Goal: Information Seeking & Learning: Learn about a topic

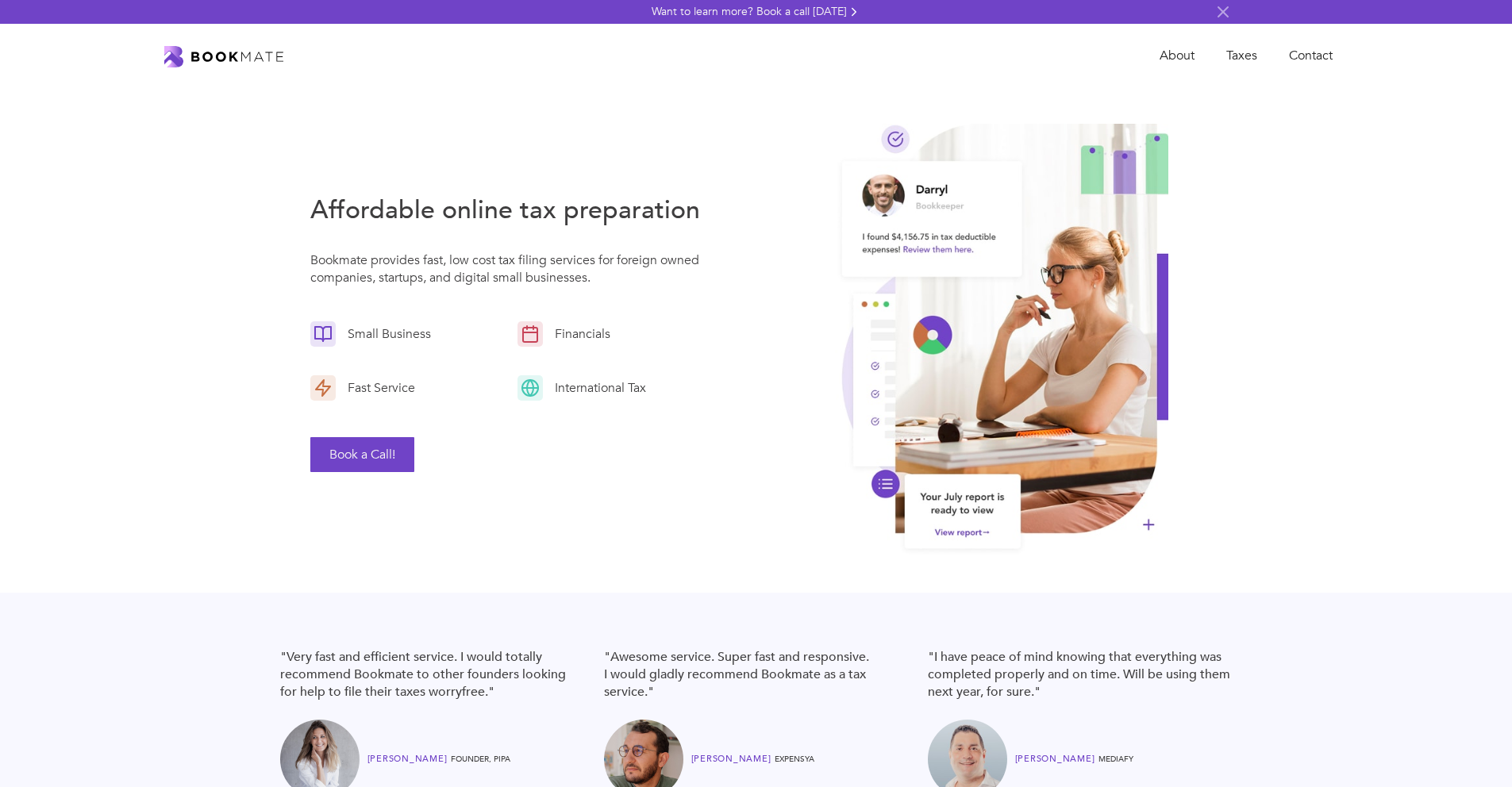
click at [812, 17] on div "Want to learn more? Book a call today" at bounding box center [749, 12] width 195 height 16
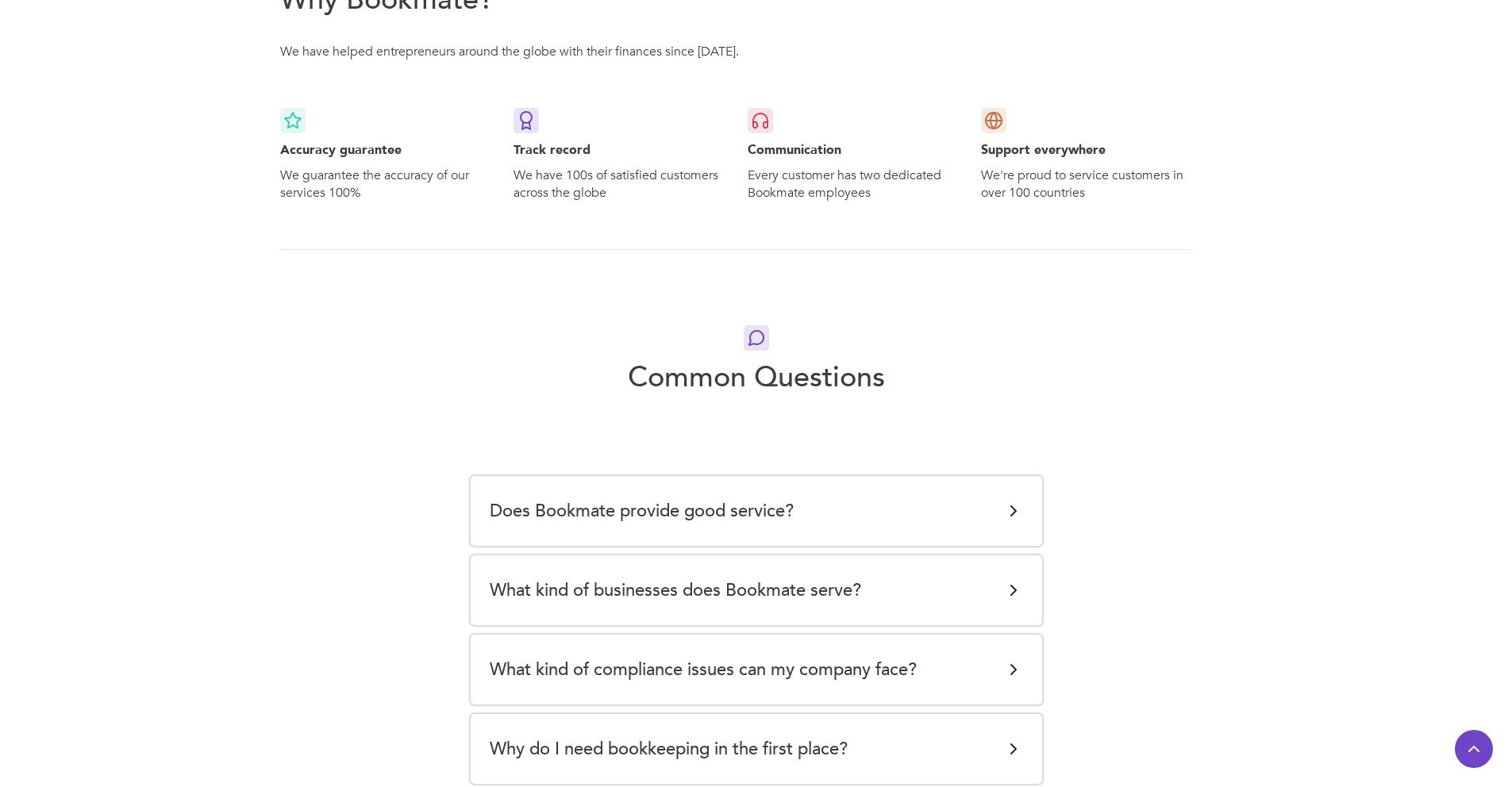
scroll to position [2715, 0]
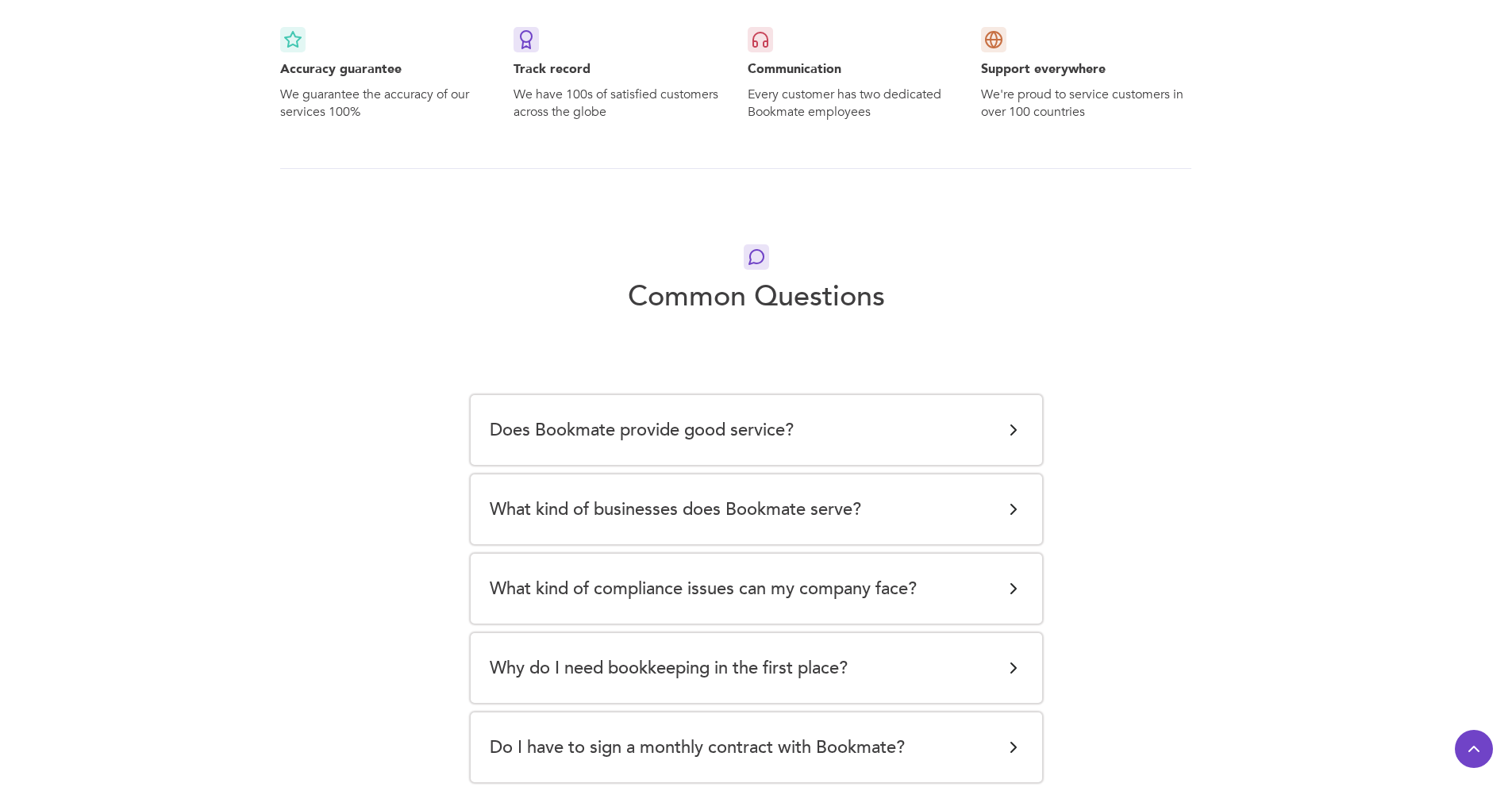
click at [868, 414] on div "Does Bookmate provide good service?" at bounding box center [756, 430] width 534 height 32
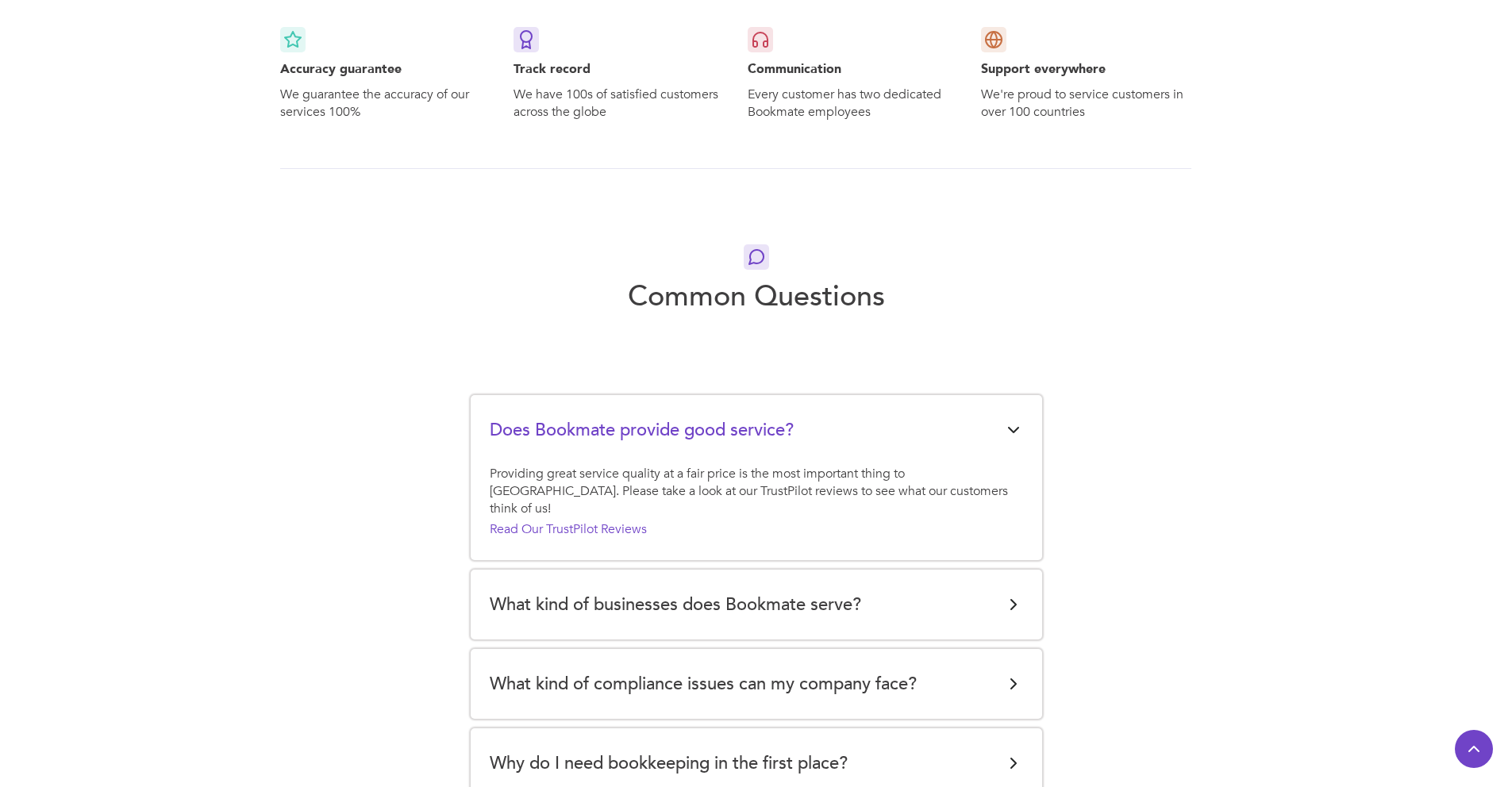
click at [867, 589] on div "What kind of businesses does Bookmate serve?" at bounding box center [756, 605] width 534 height 32
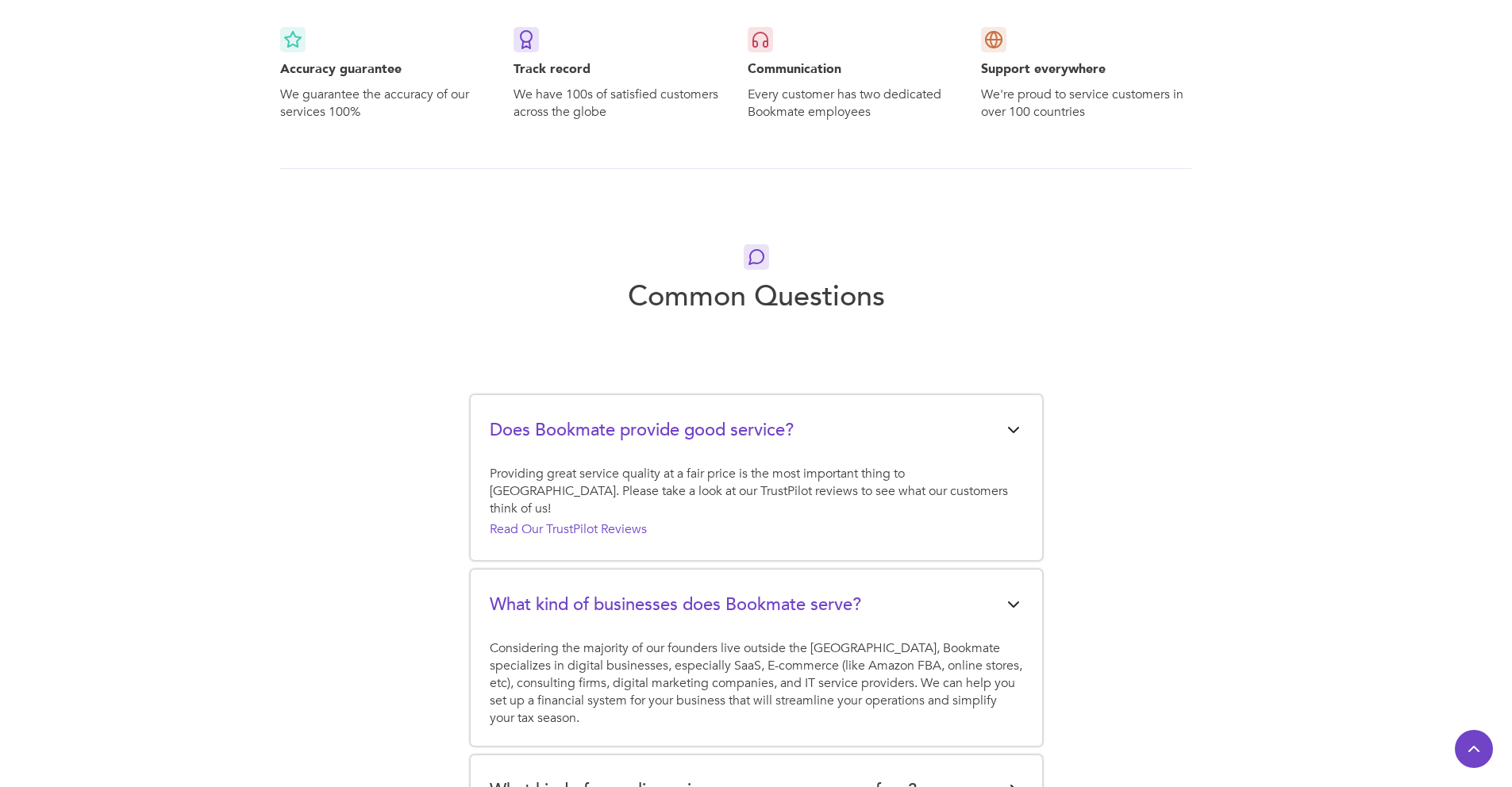
click at [861, 589] on h5 "What kind of businesses does Bookmate serve?" at bounding box center [675, 605] width 372 height 32
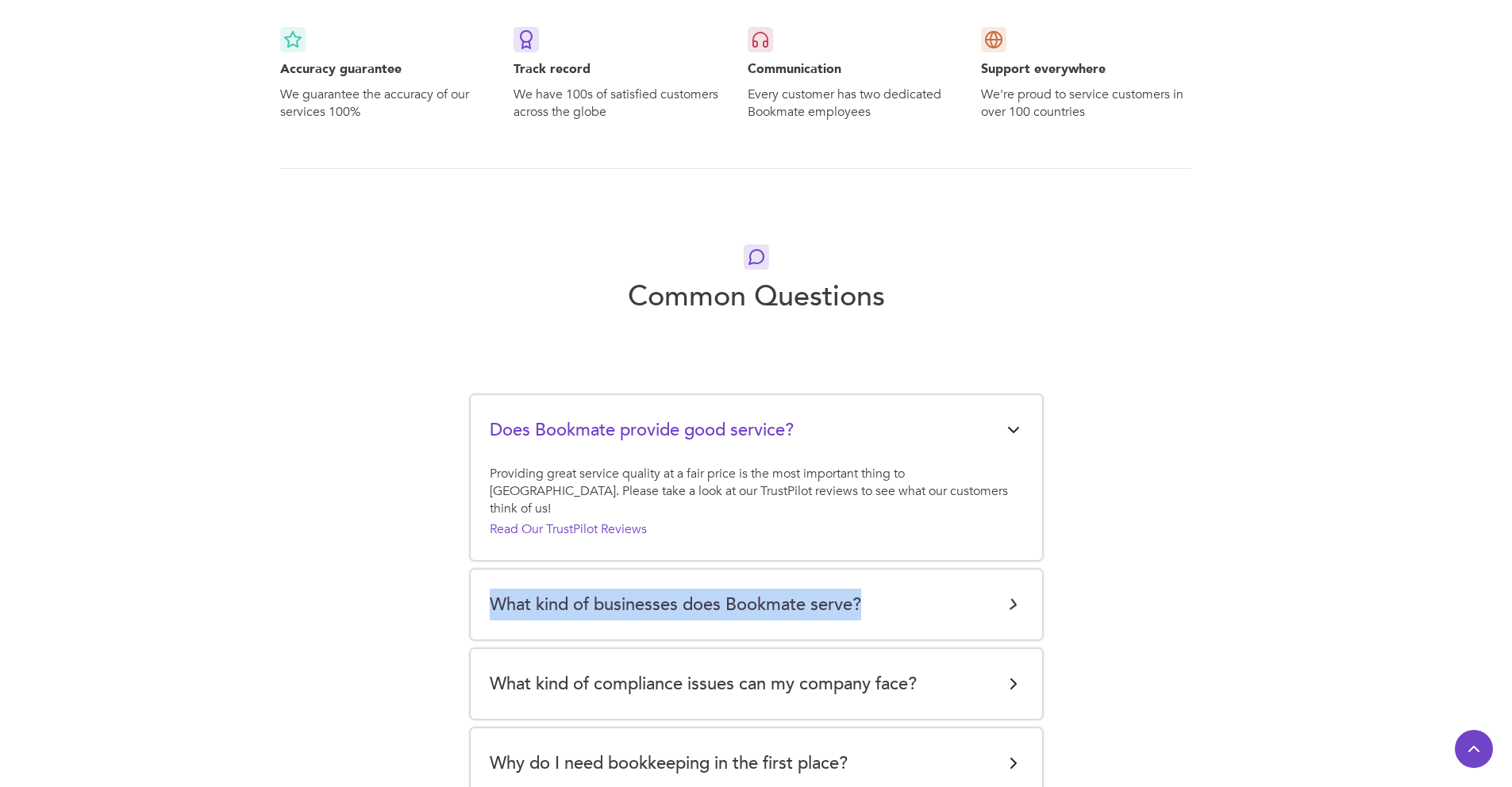
click at [861, 589] on h5 "What kind of businesses does Bookmate serve?" at bounding box center [675, 605] width 372 height 32
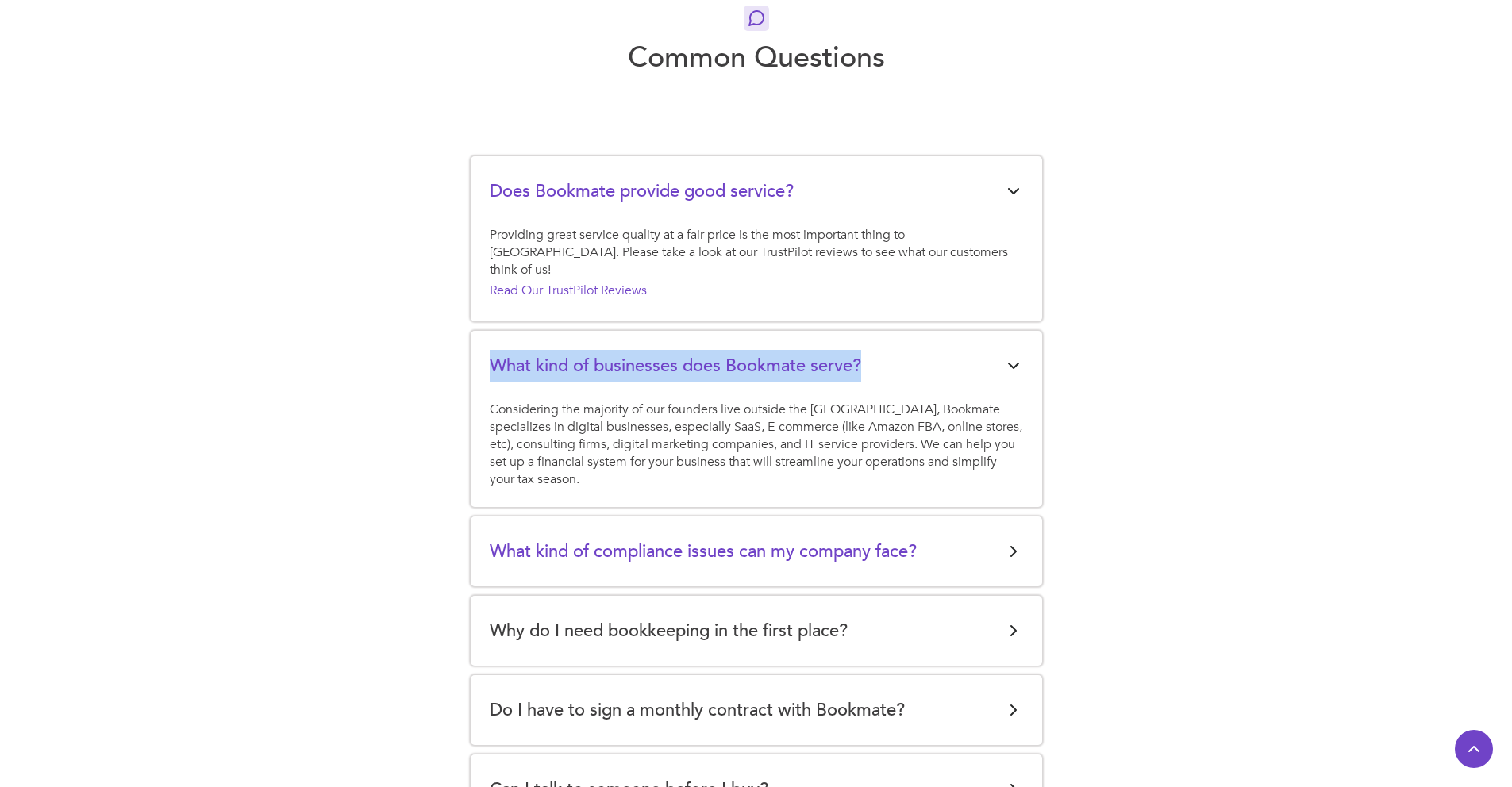
scroll to position [2974, 0]
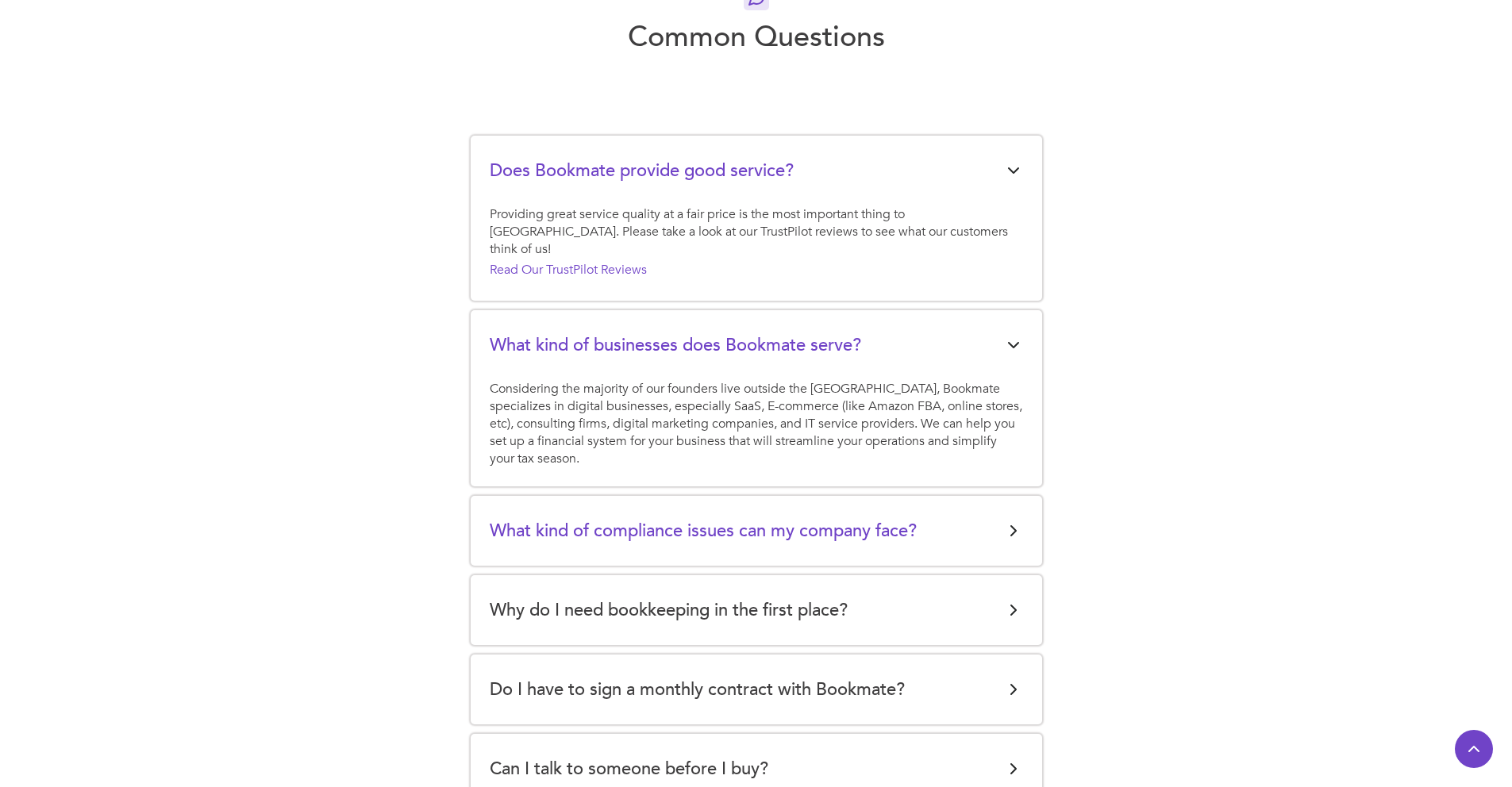
click at [794, 515] on h5 "What kind of compliance issues can my company face?" at bounding box center [703, 531] width 427 height 32
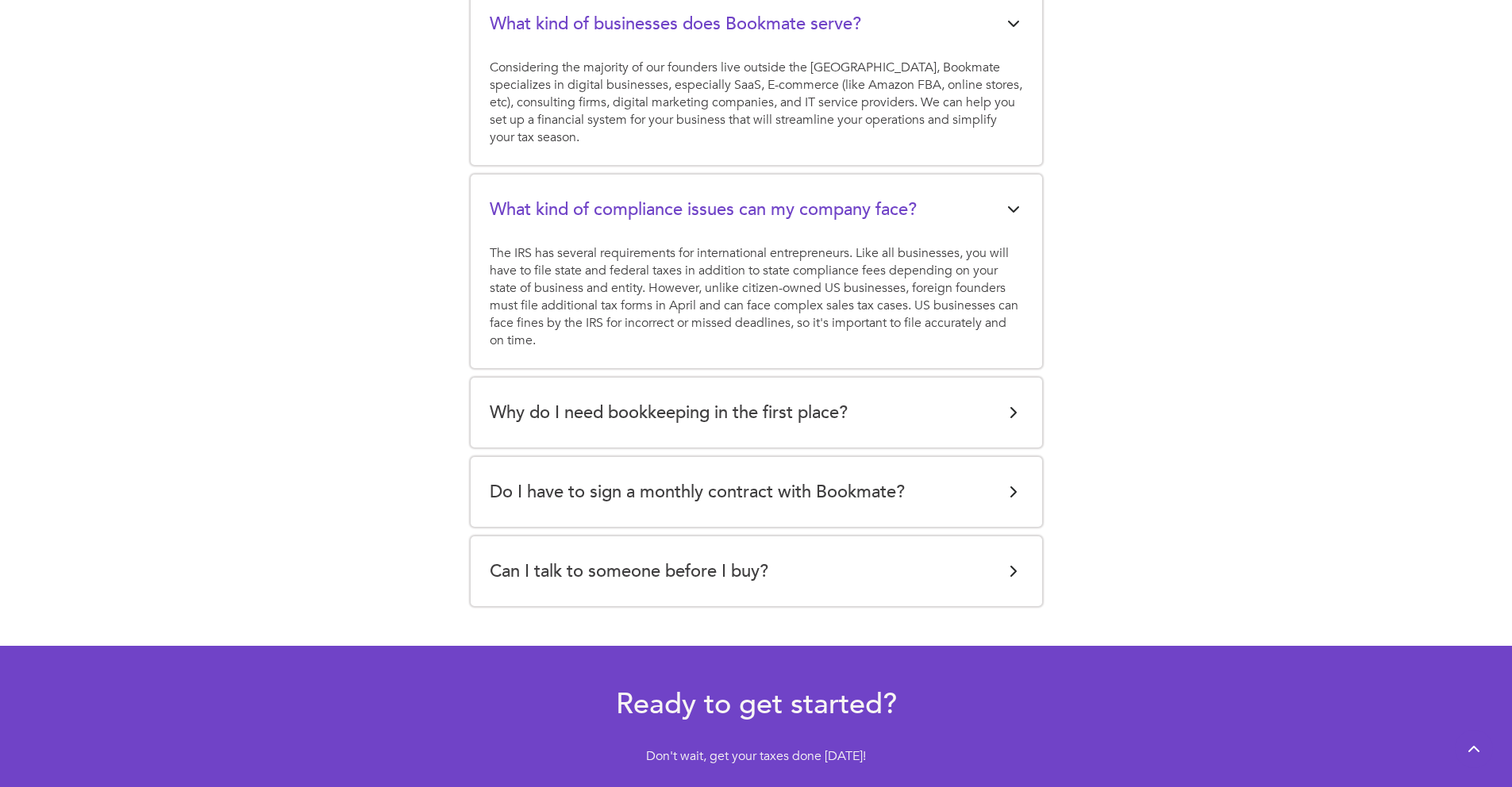
scroll to position [3306, 0]
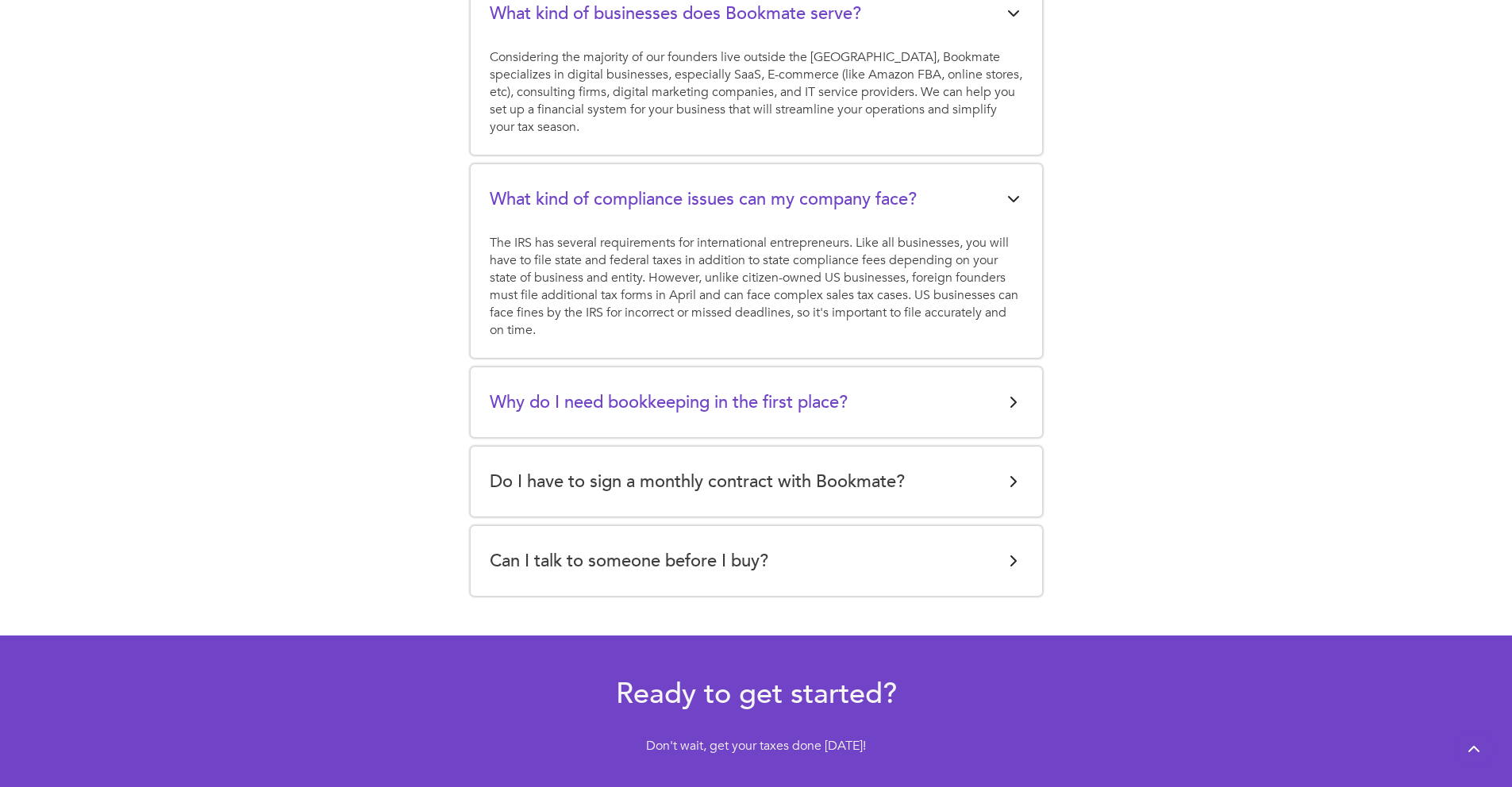
click at [713, 386] on h5 "Why do I need bookkeeping in the first place?" at bounding box center [668, 402] width 358 height 32
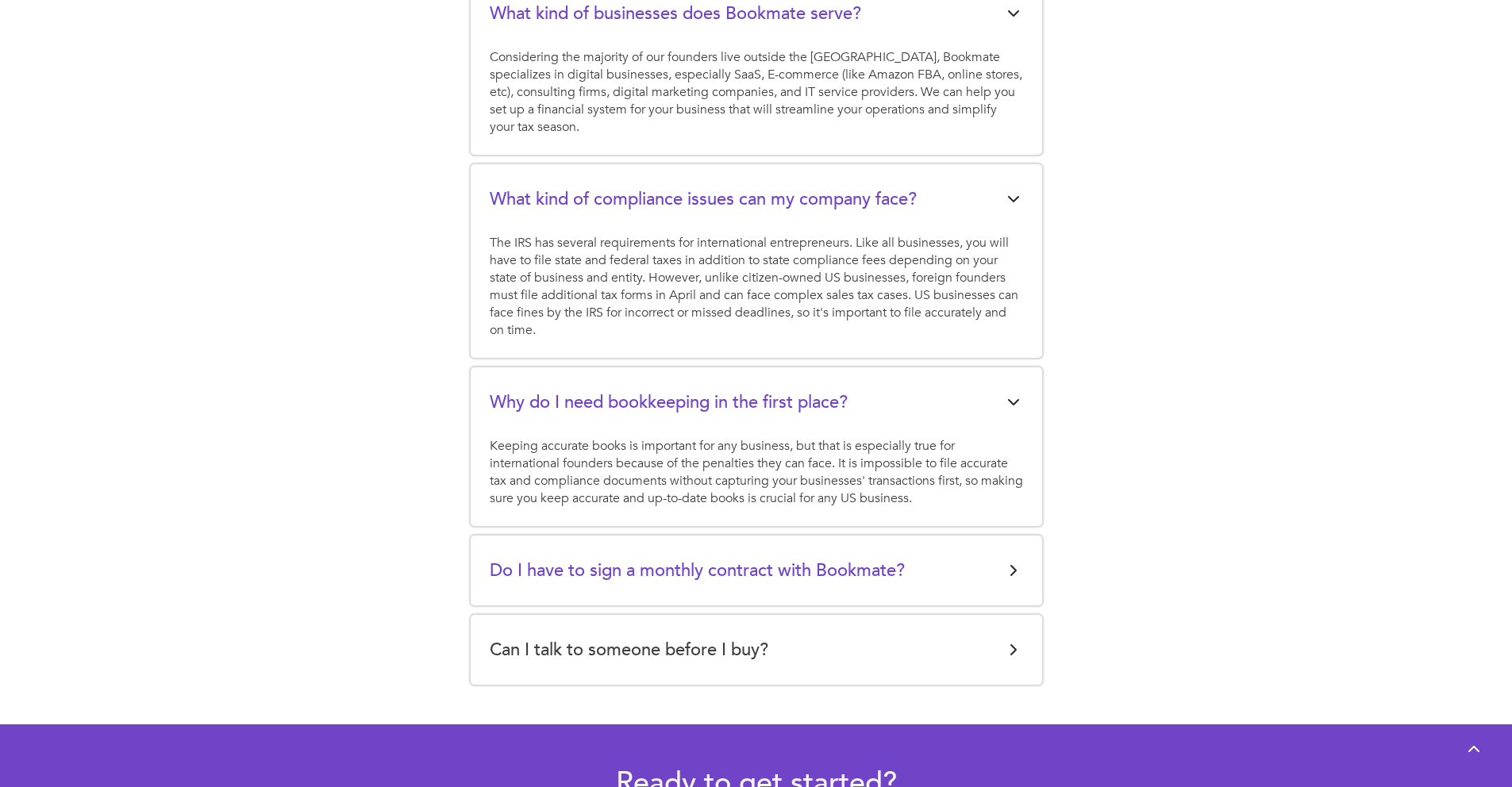
click at [702, 555] on h5 "Do I have to sign a monthly contract with Bookmate?" at bounding box center [697, 571] width 416 height 32
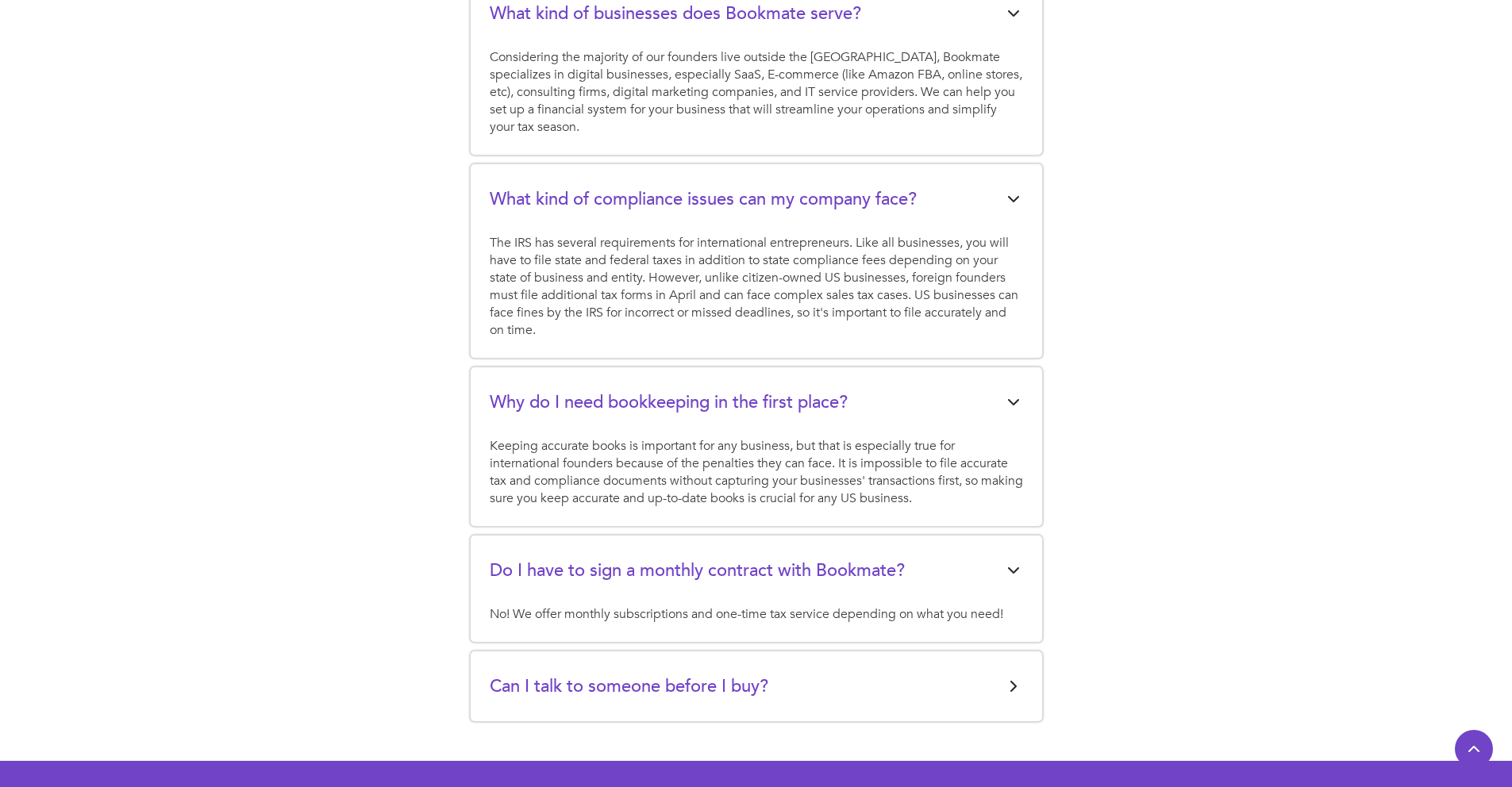
click at [751, 671] on h5 "Can I talk to someone before I buy?" at bounding box center [629, 687] width 279 height 32
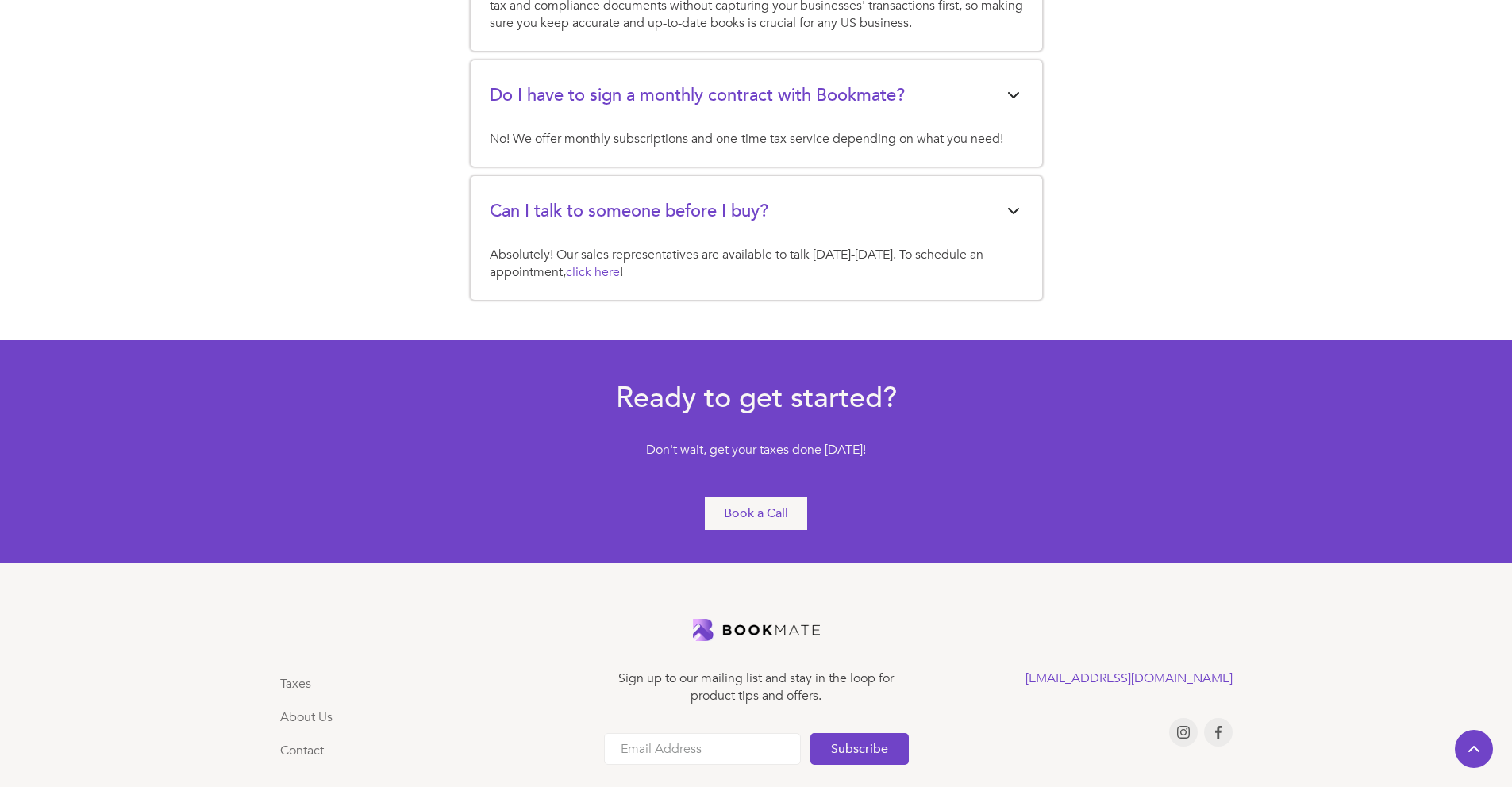
scroll to position [3837, 0]
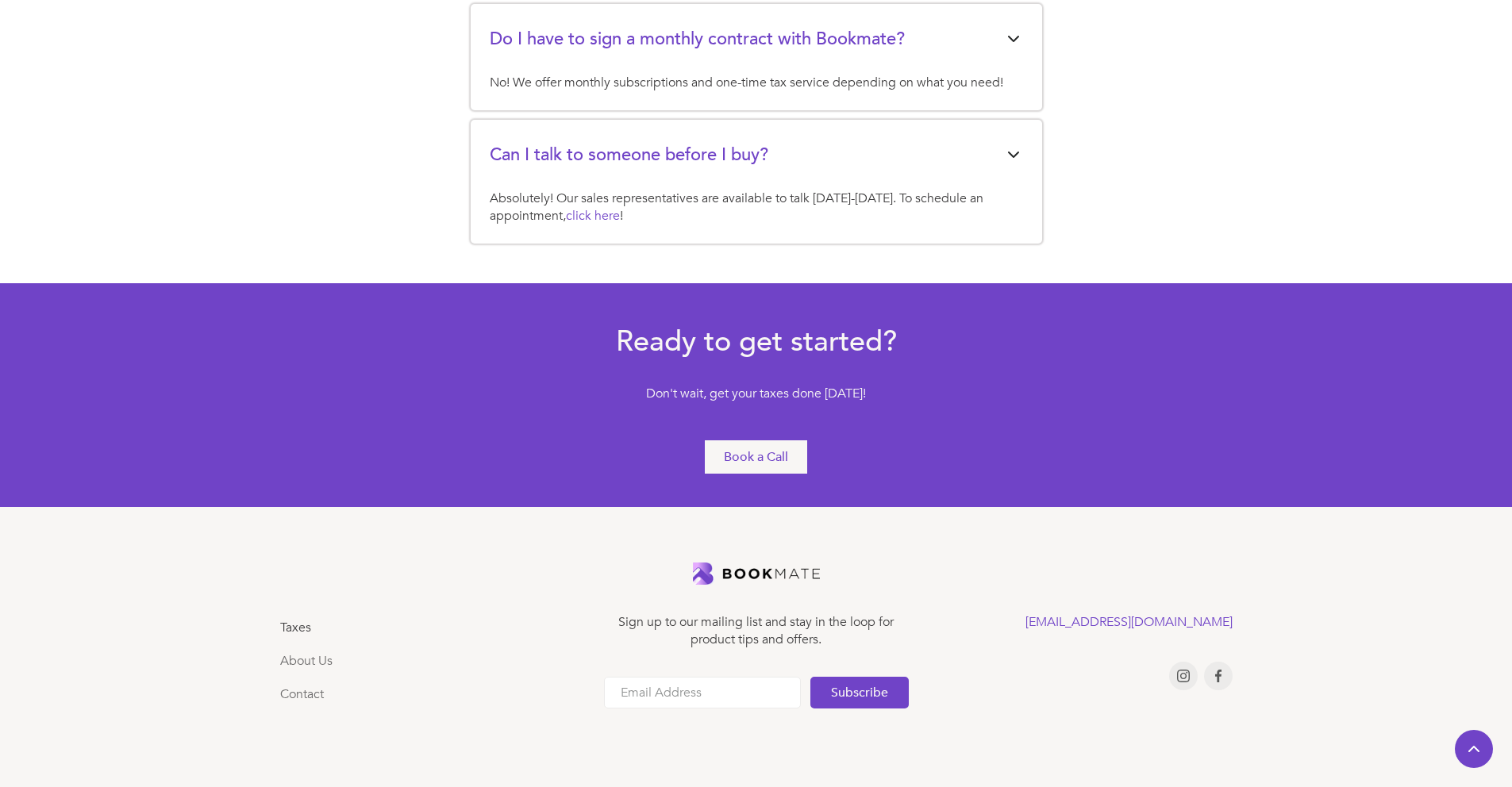
click at [309, 619] on link "Taxes" at bounding box center [296, 628] width 31 height 18
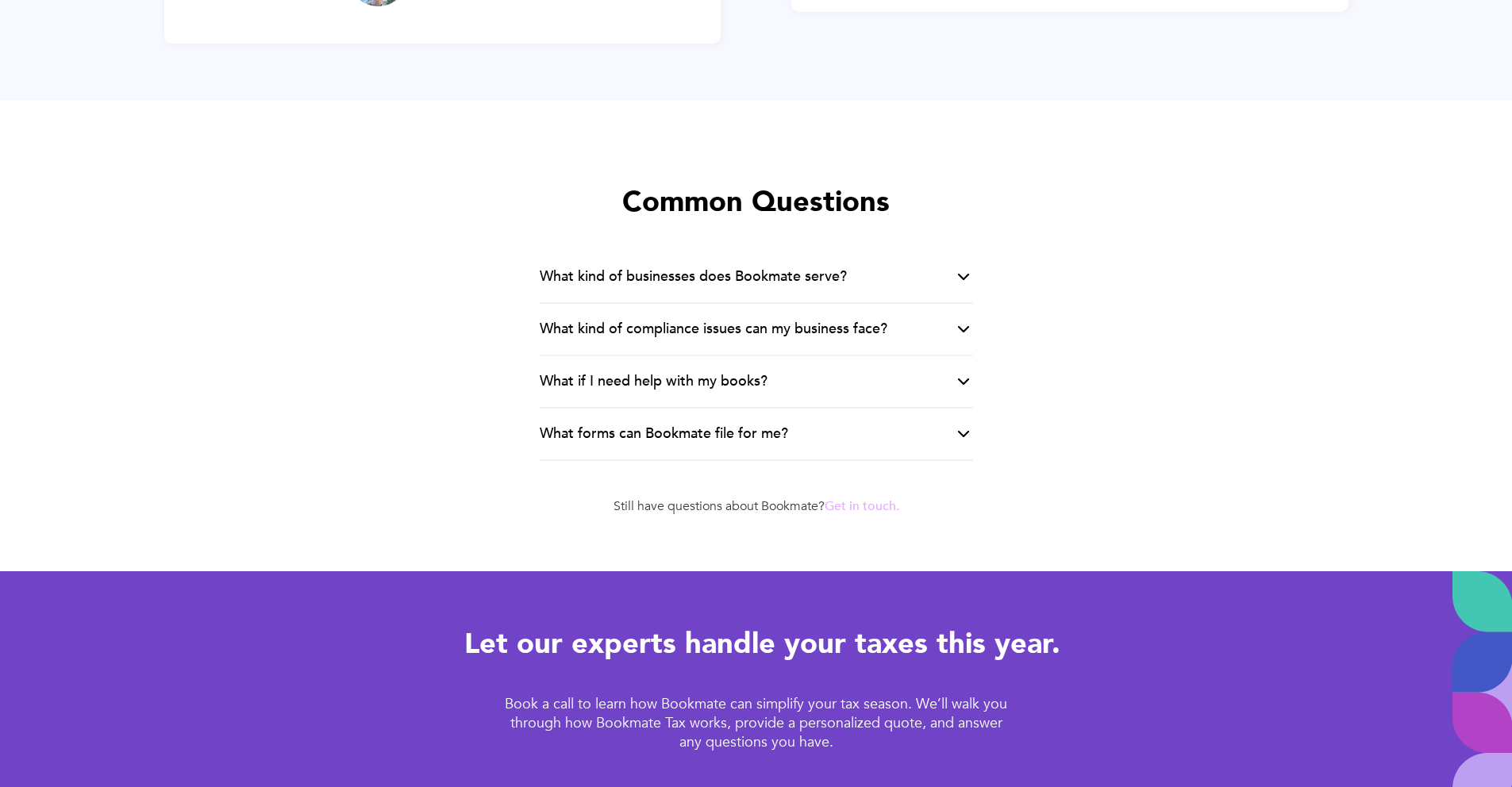
scroll to position [3277, 0]
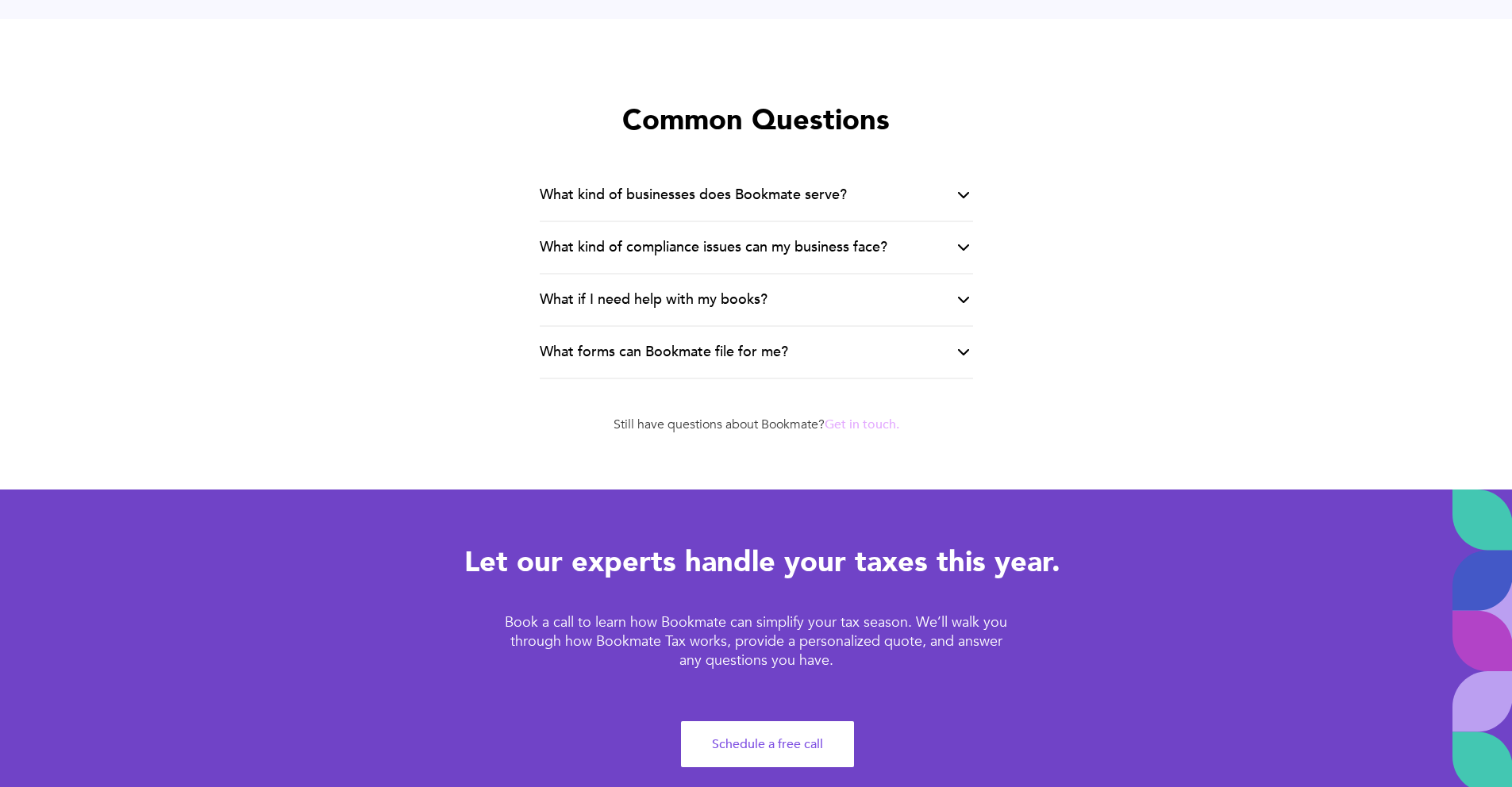
click at [833, 188] on div "What kind of businesses does Bookmate serve?" at bounding box center [693, 195] width 307 height 20
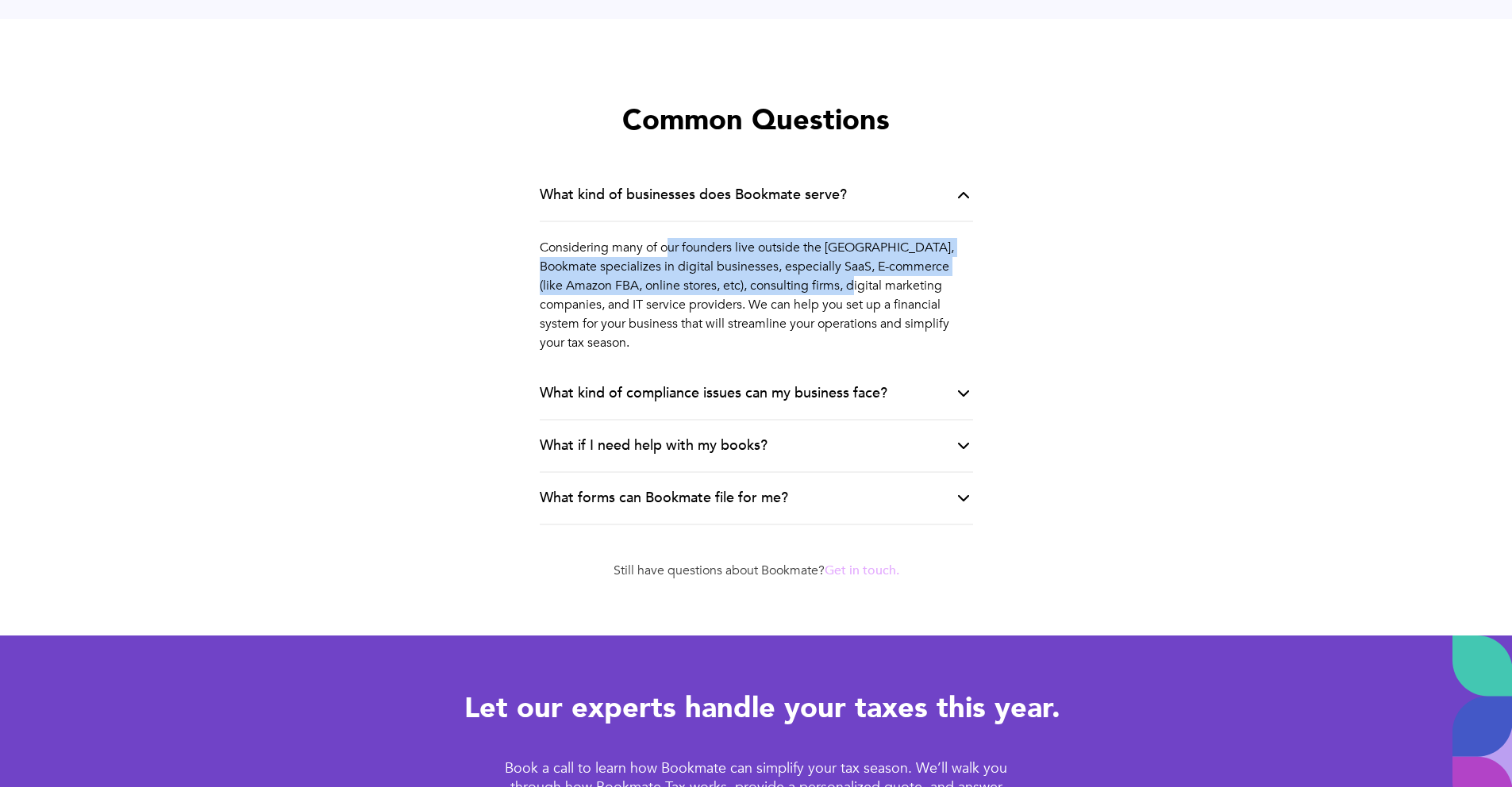
drag, startPoint x: 777, startPoint y: 251, endPoint x: 793, endPoint y: 285, distance: 37.6
click at [793, 285] on p "Considering many of our founders live outside the US, Bookmate specializes in d…" at bounding box center [756, 295] width 433 height 146
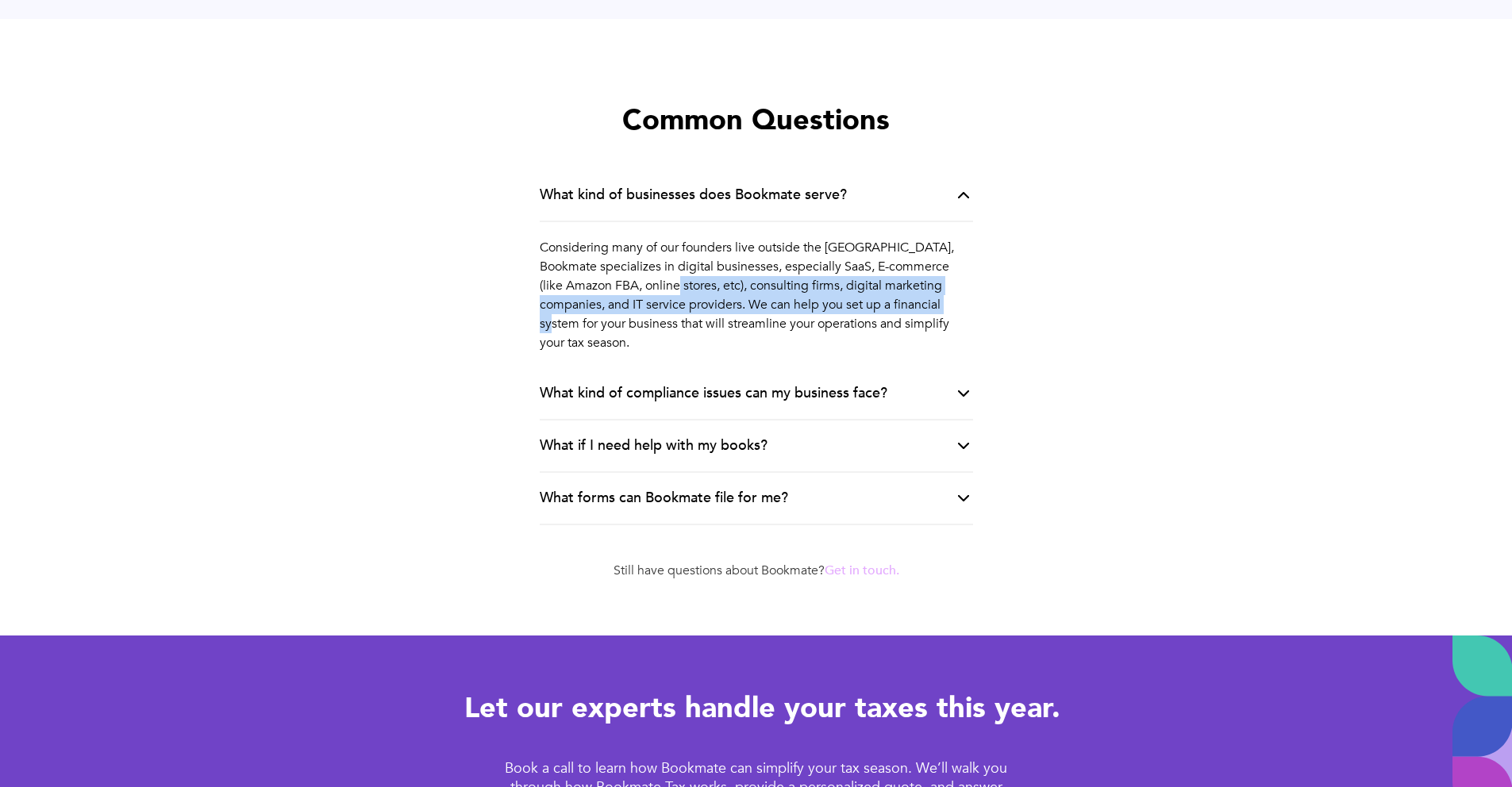
drag, startPoint x: 608, startPoint y: 285, endPoint x: 893, endPoint y: 308, distance: 285.9
click at [893, 308] on p "Considering many of our founders live outside the US, Bookmate specializes in d…" at bounding box center [756, 295] width 433 height 146
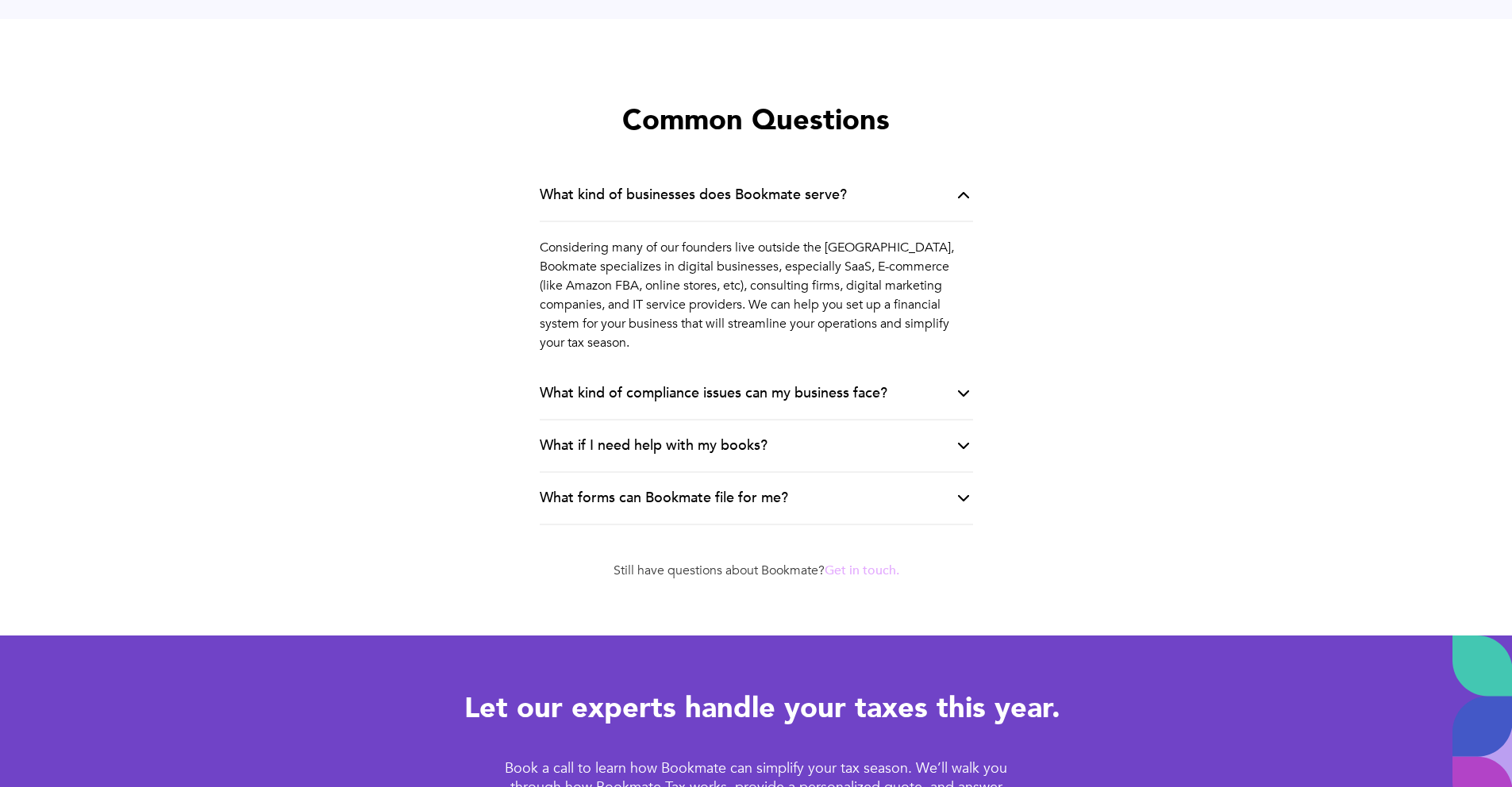
click at [881, 369] on div "What kind of compliance issues can my business face?" at bounding box center [756, 395] width 433 height 53
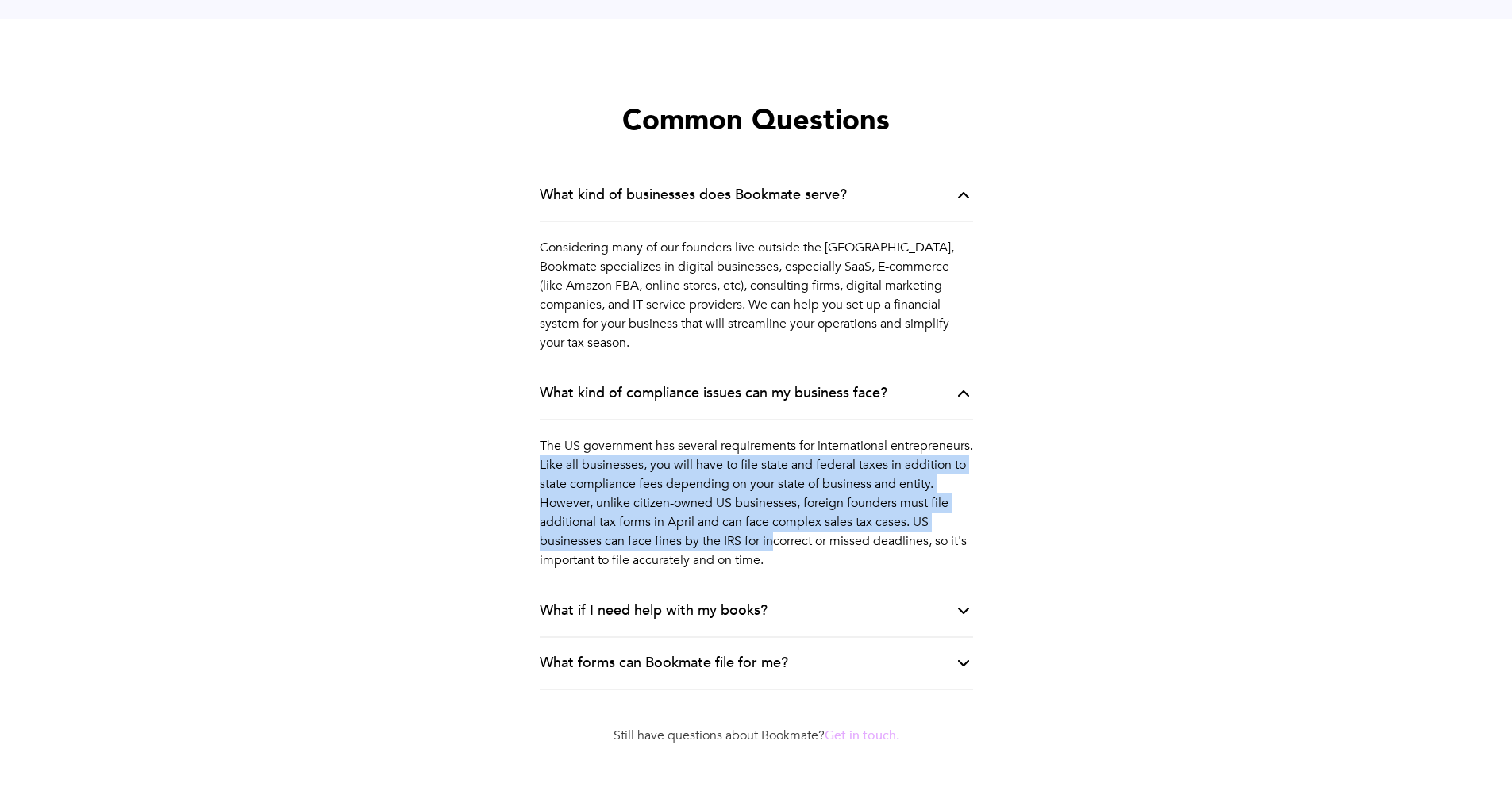
drag, startPoint x: 621, startPoint y: 446, endPoint x: 851, endPoint y: 530, distance: 244.9
click at [851, 531] on p "The US government has several requirements for international entrepreneurs. Lik…" at bounding box center [756, 502] width 433 height 165
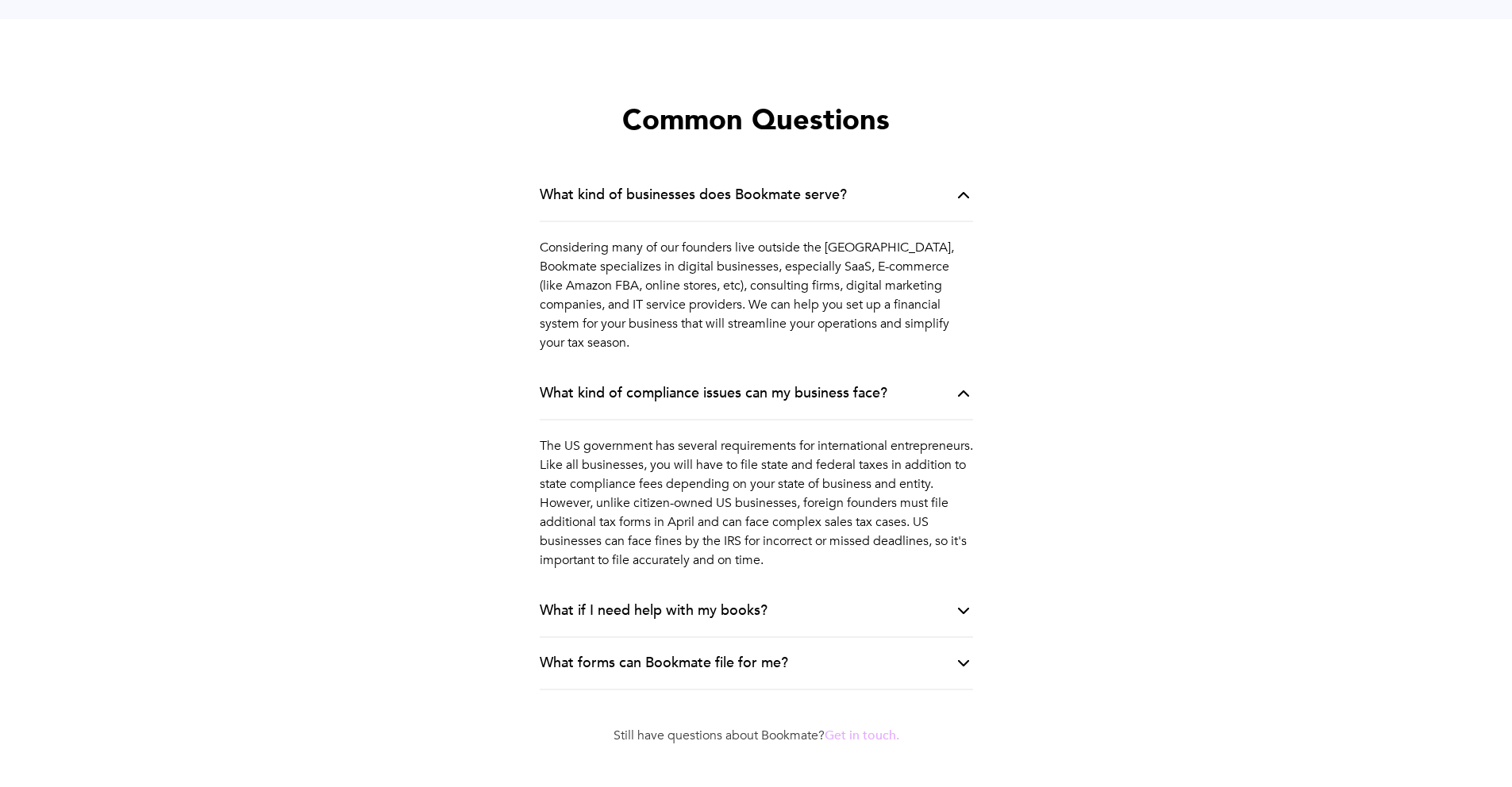
click at [852, 527] on p "The US government has several requirements for international entrepreneurs. Lik…" at bounding box center [756, 502] width 433 height 165
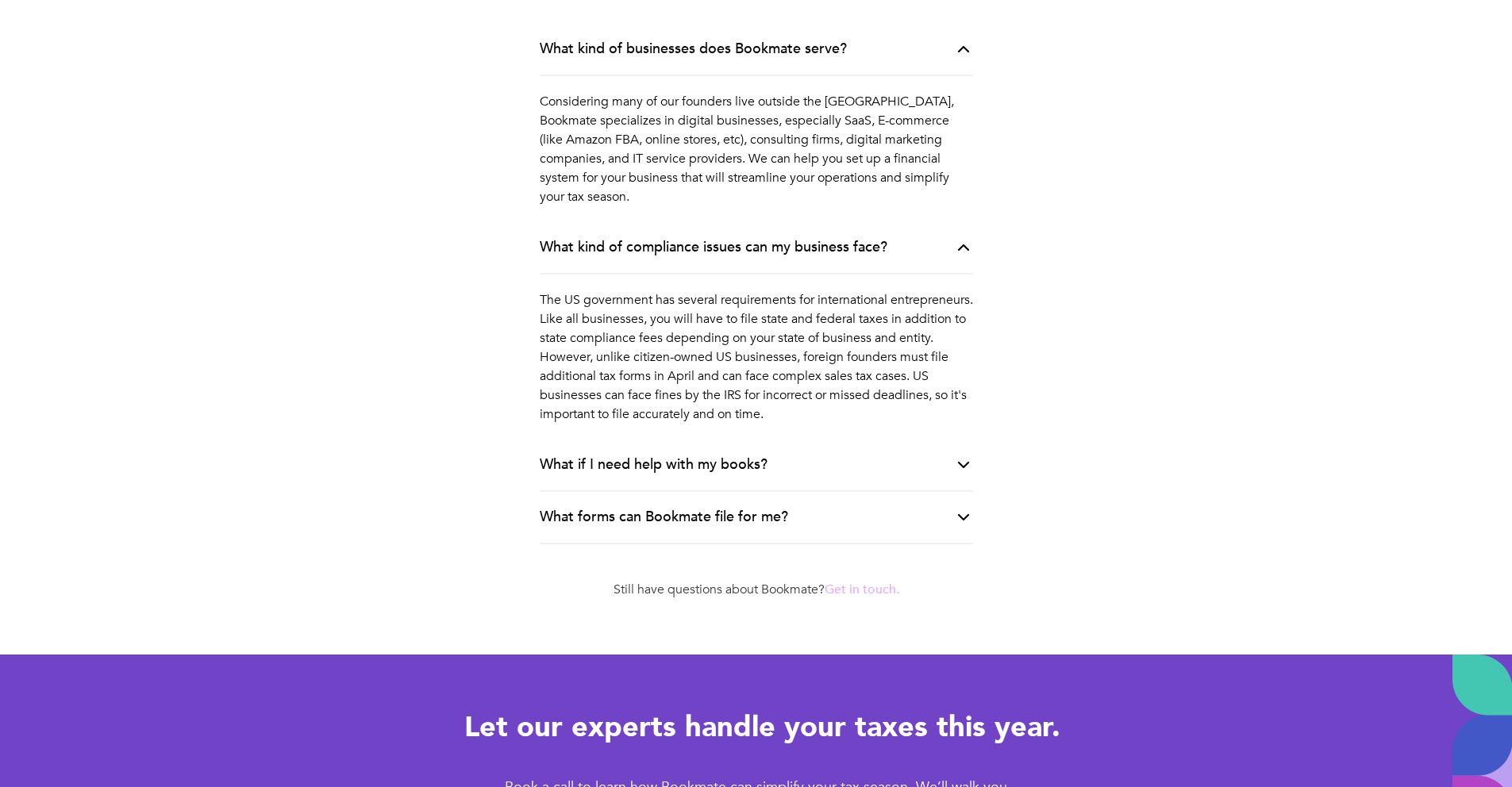
scroll to position [3434, 0]
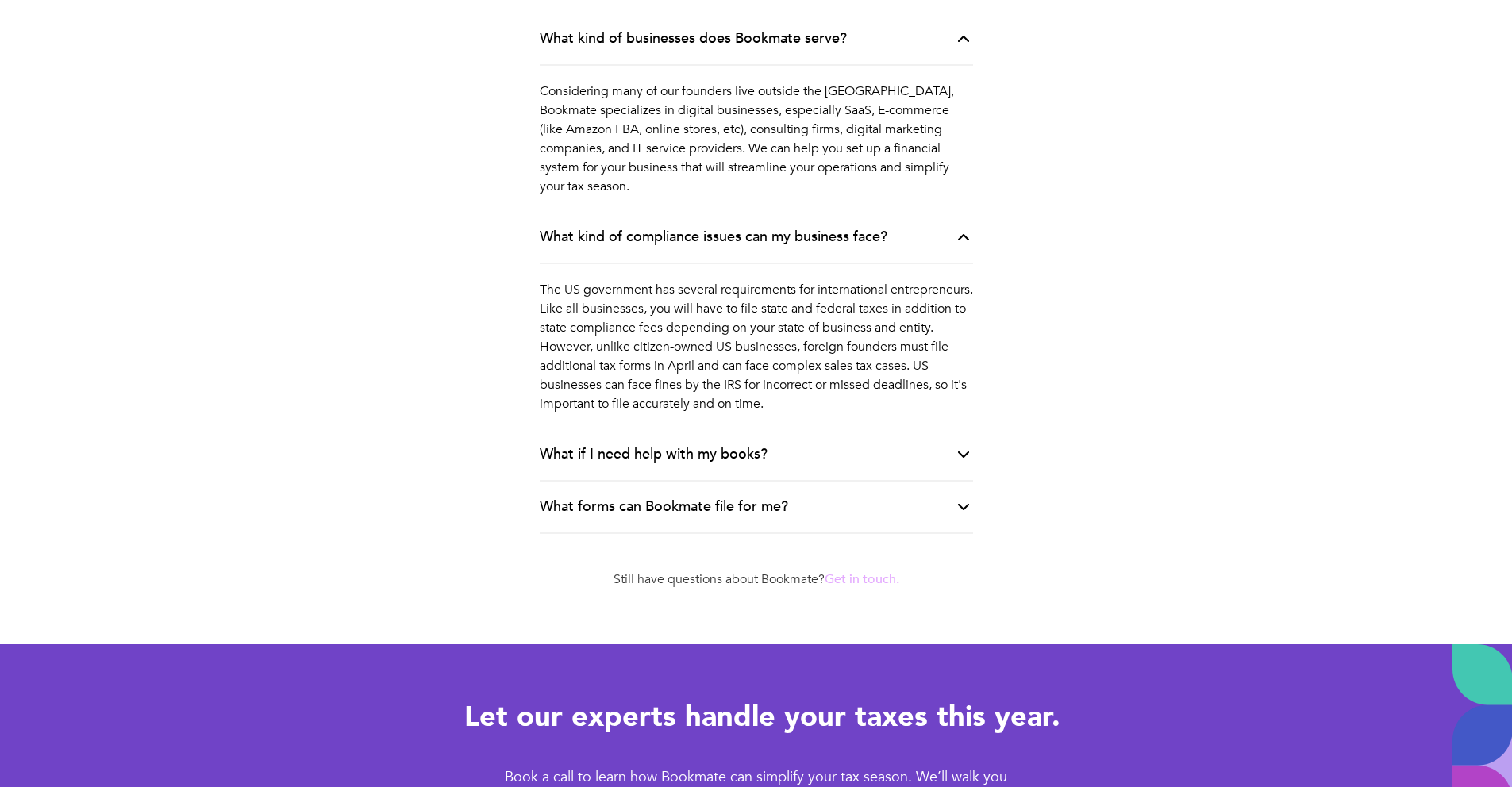
click at [787, 439] on div "What if I need help with my books?" at bounding box center [756, 455] width 433 height 53
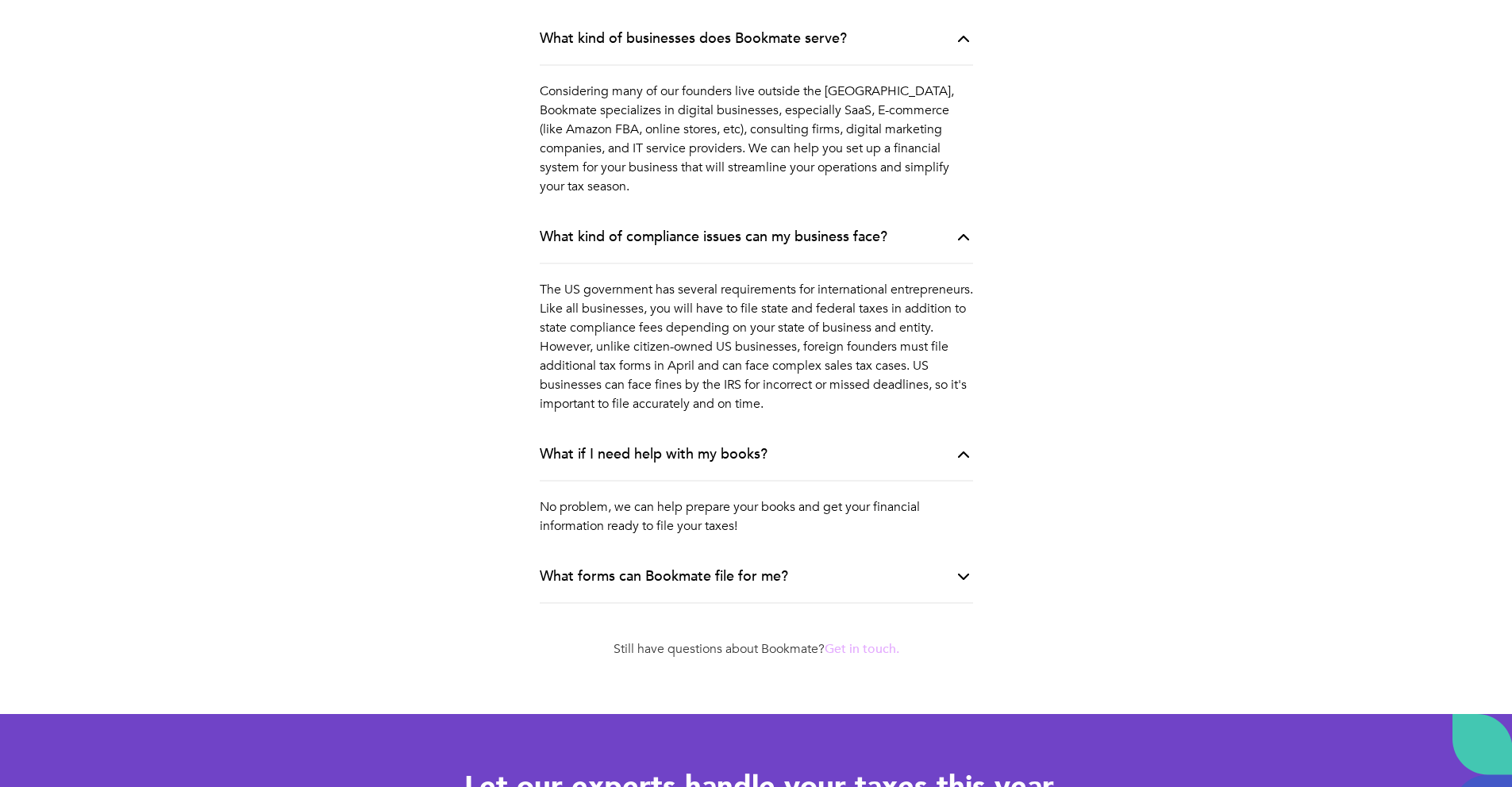
scroll to position [3675, 0]
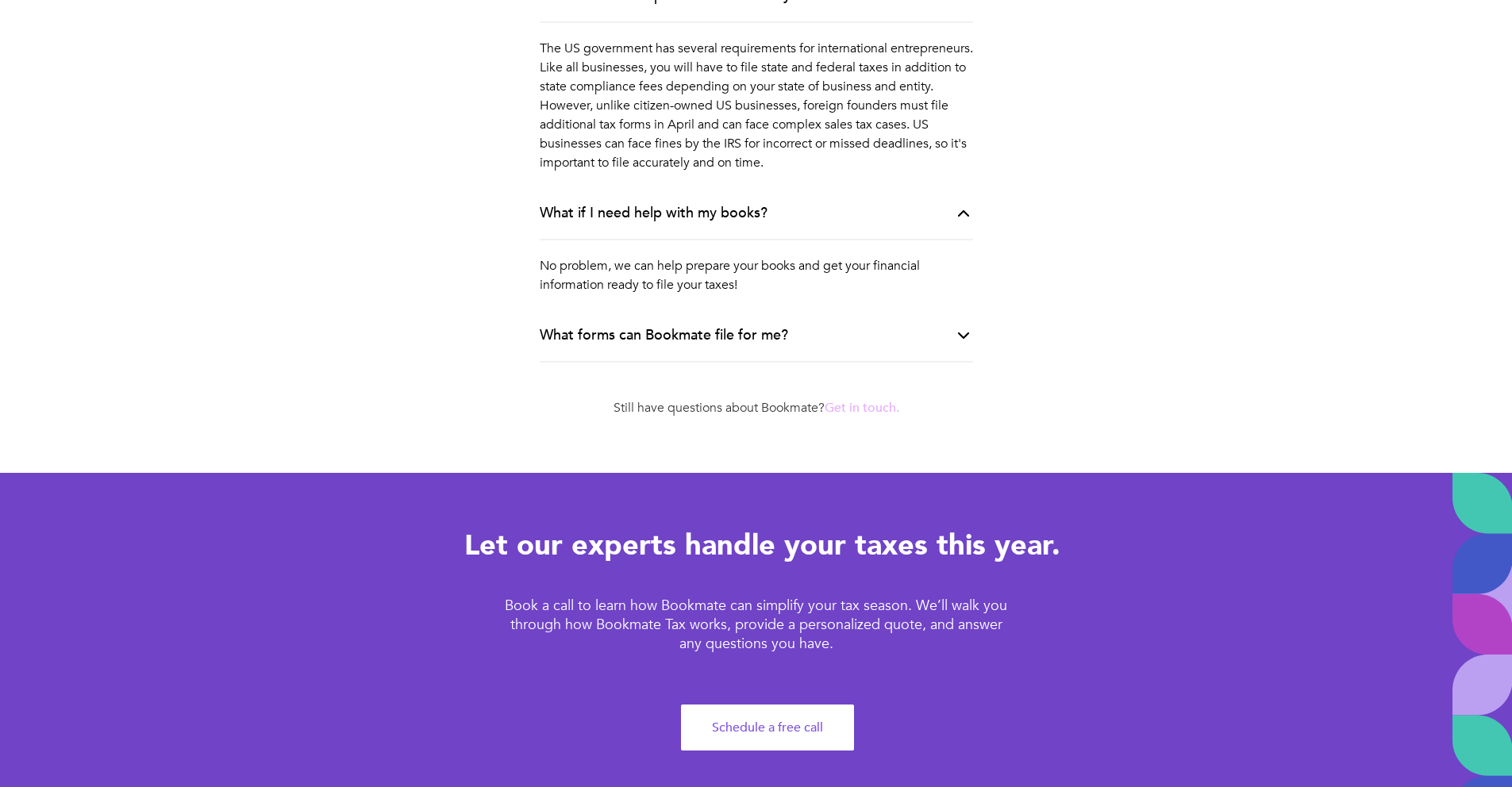
click at [763, 326] on div "What forms can Bookmate file for me?" at bounding box center [663, 335] width 249 height 20
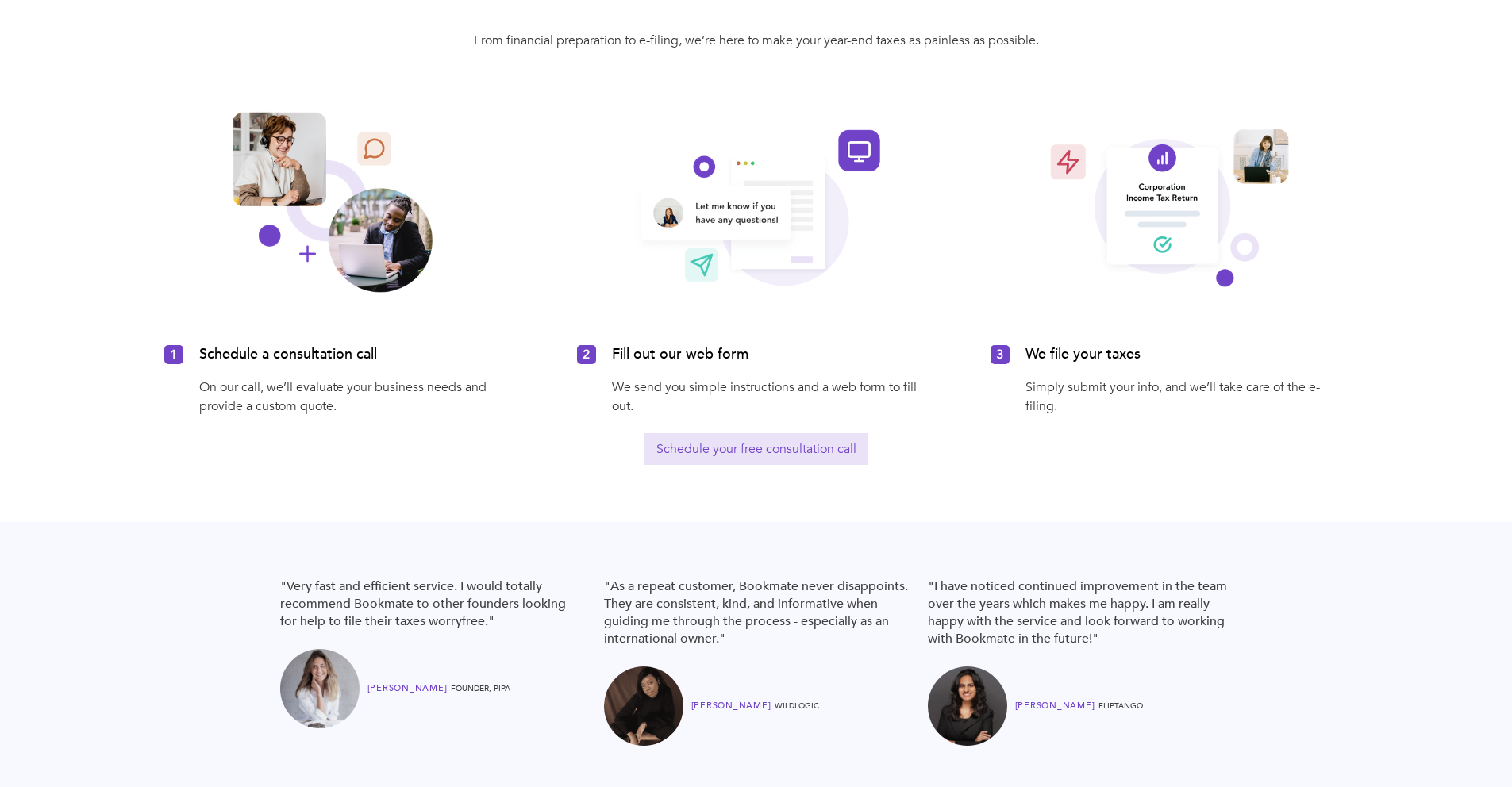
scroll to position [0, 0]
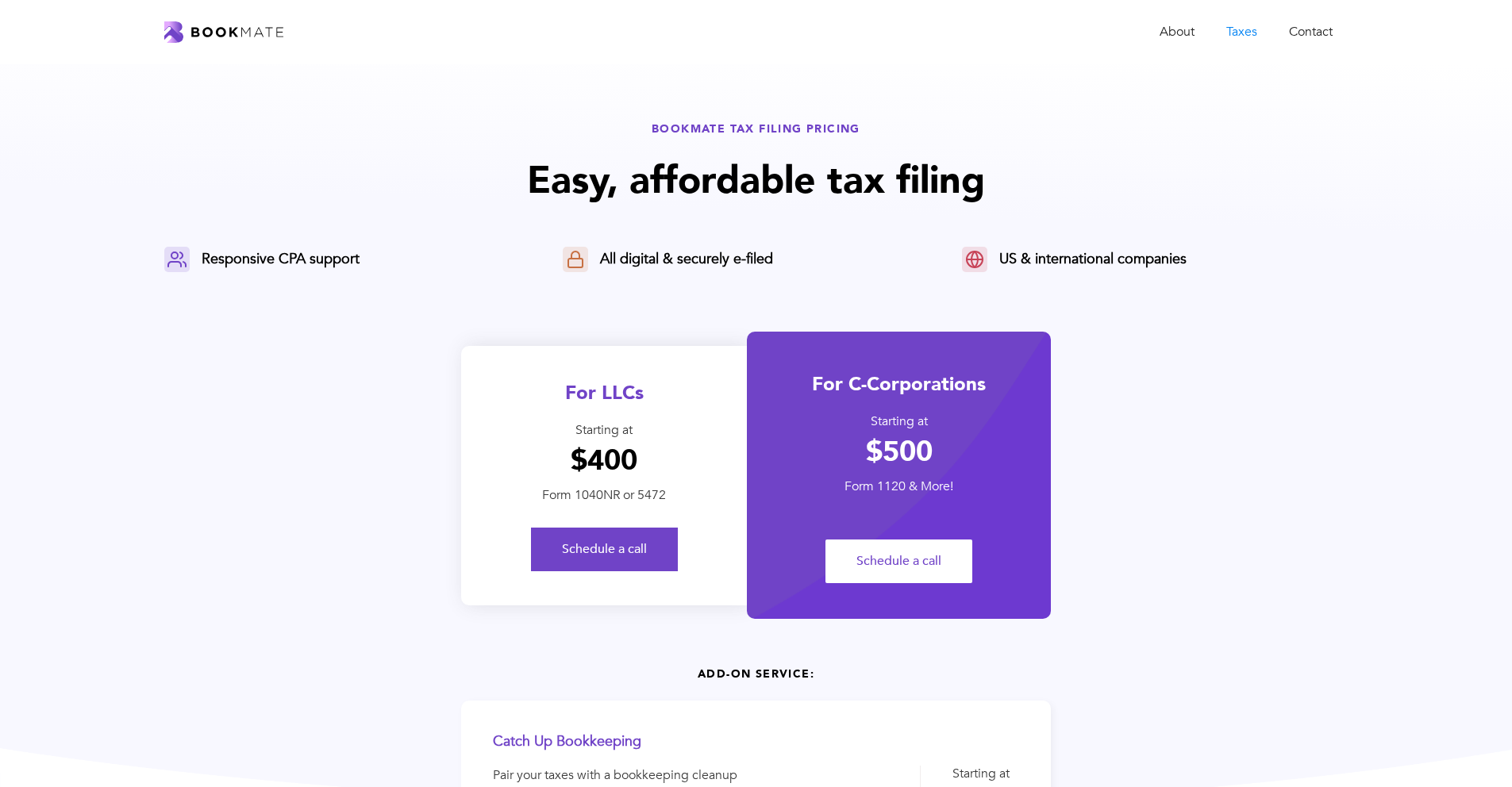
click at [614, 380] on div "For LLCs" at bounding box center [604, 393] width 286 height 26
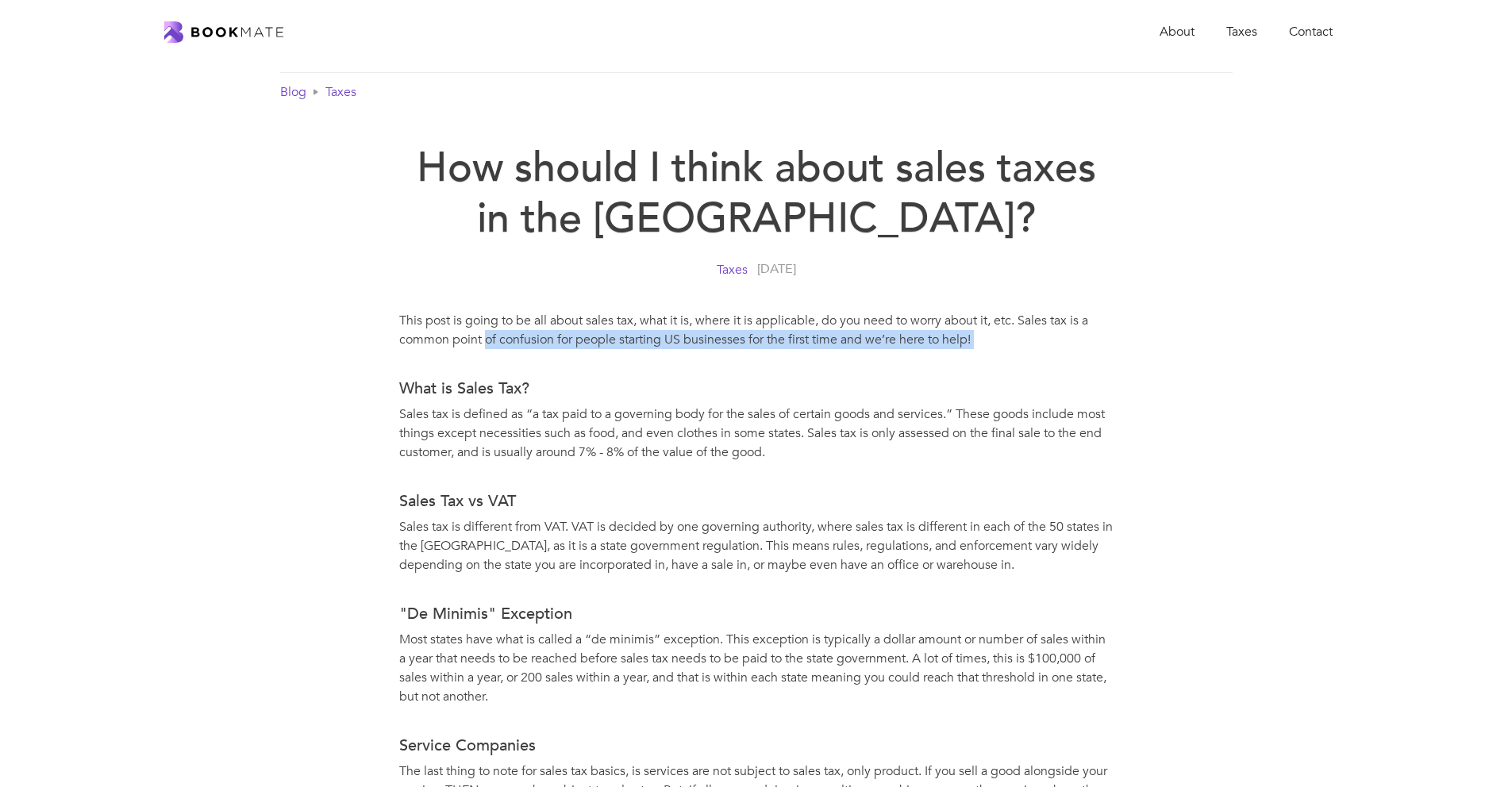
drag, startPoint x: 488, startPoint y: 334, endPoint x: 952, endPoint y: 357, distance: 464.6
click at [863, 358] on div "This post is going to be all about sales tax, what it is, where it is applicabl…" at bounding box center [756, 690] width 714 height 759
click at [1050, 358] on p "‍" at bounding box center [756, 364] width 714 height 20
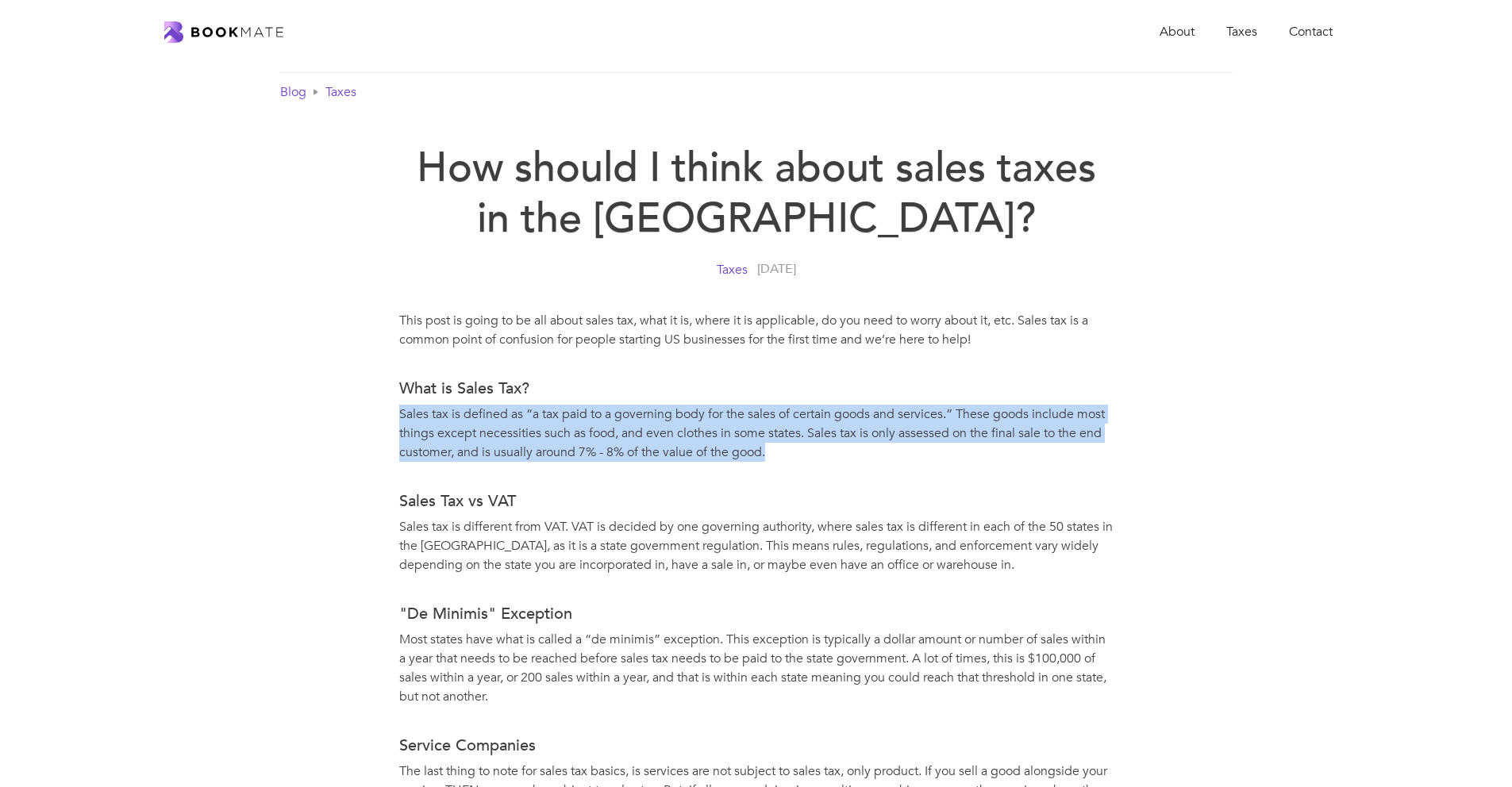
drag, startPoint x: 378, startPoint y: 417, endPoint x: 806, endPoint y: 452, distance: 429.4
click at [806, 452] on div "This post is going to be all about sales tax, what it is, where it is applicabl…" at bounding box center [756, 719] width 952 height 831
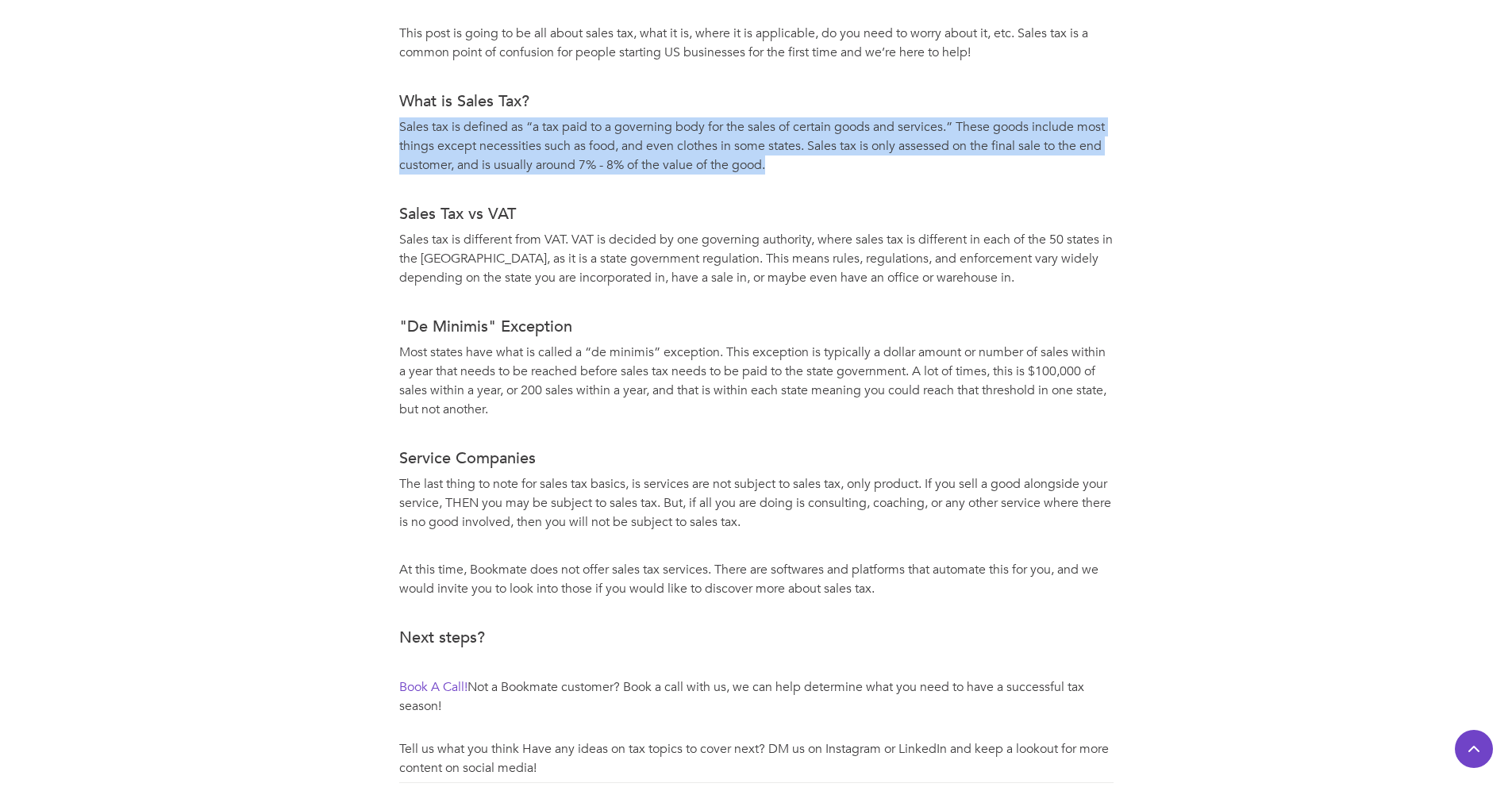
scroll to position [560, 0]
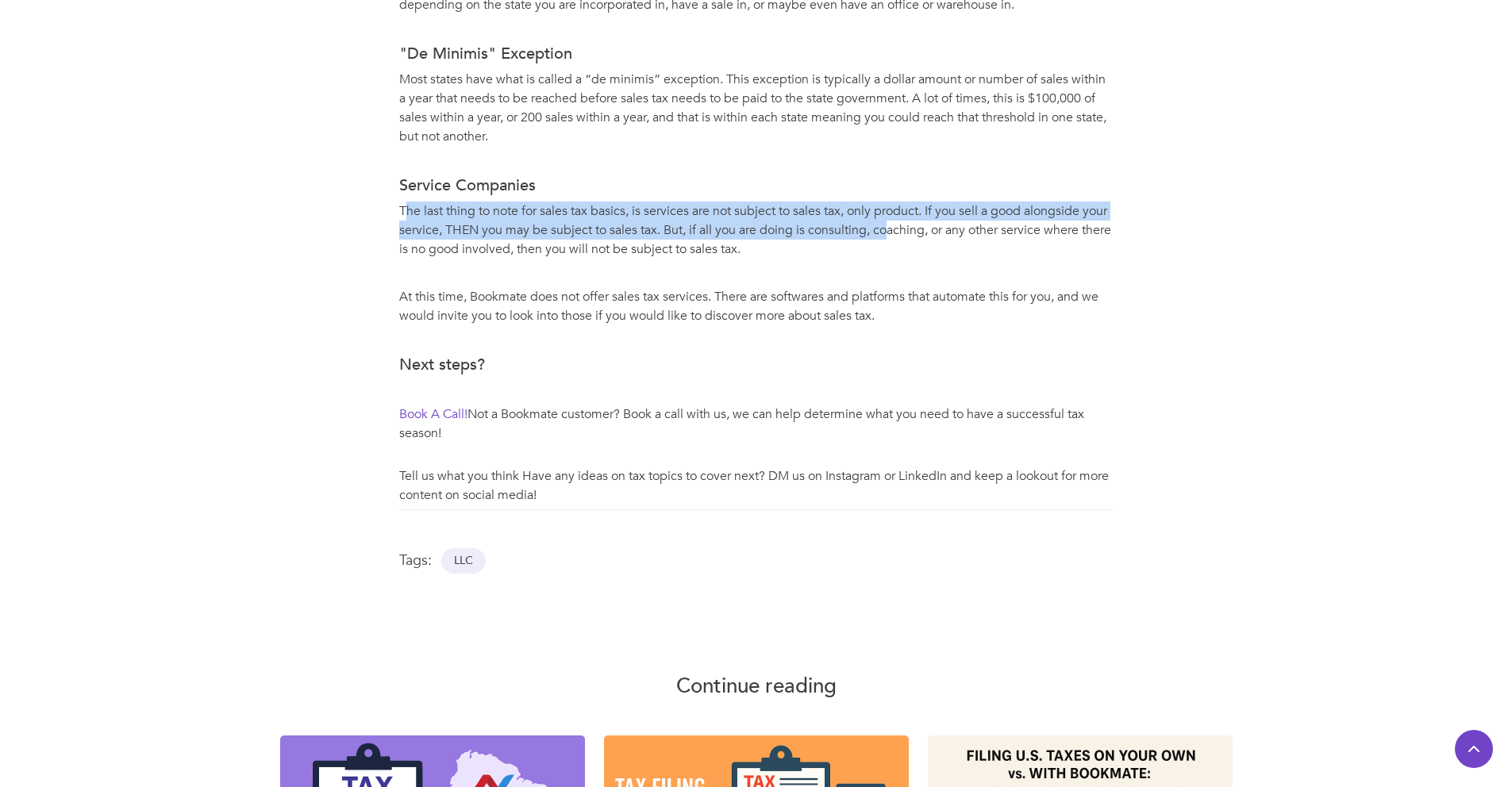
drag, startPoint x: 408, startPoint y: 213, endPoint x: 923, endPoint y: 236, distance: 515.5
click at [923, 236] on p "The last thing to note for sales tax basics, is services are not subject to sal…" at bounding box center [756, 230] width 714 height 58
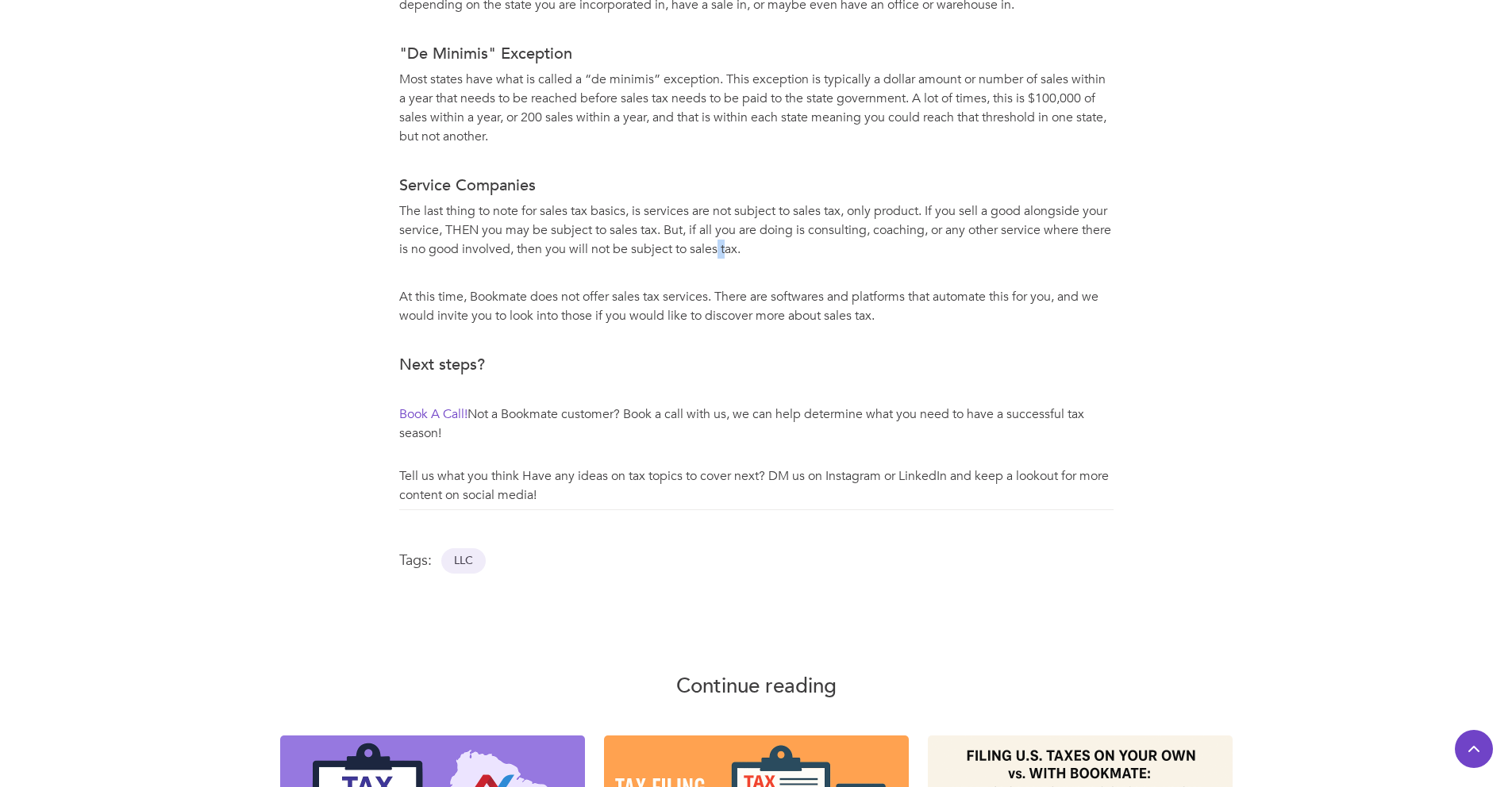
click at [790, 249] on p "The last thing to note for sales tax basics, is services are not subject to sal…" at bounding box center [756, 230] width 714 height 58
click at [713, 242] on p "The last thing to note for sales tax basics, is services are not subject to sal…" at bounding box center [756, 230] width 714 height 58
click at [688, 185] on h4 "Service Companies" at bounding box center [756, 185] width 714 height 22
drag, startPoint x: 497, startPoint y: 316, endPoint x: 939, endPoint y: 309, distance: 442.1
click at [939, 309] on p "At this time, Bookmate does not offer sales tax services. There are softwares a…" at bounding box center [756, 306] width 714 height 38
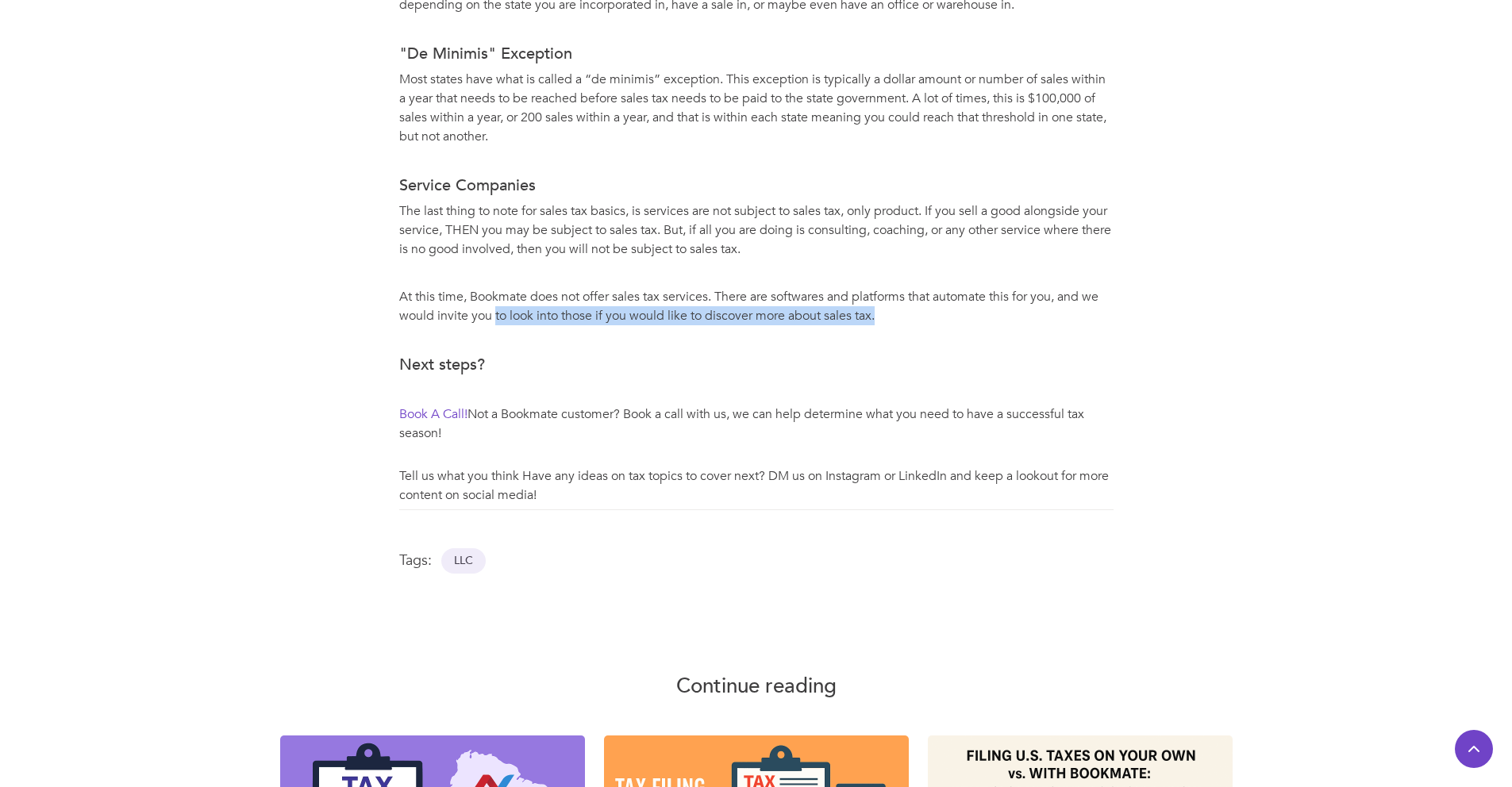
click at [935, 308] on p "At this time, Bookmate does not offer sales tax services. There are softwares a…" at bounding box center [756, 306] width 714 height 38
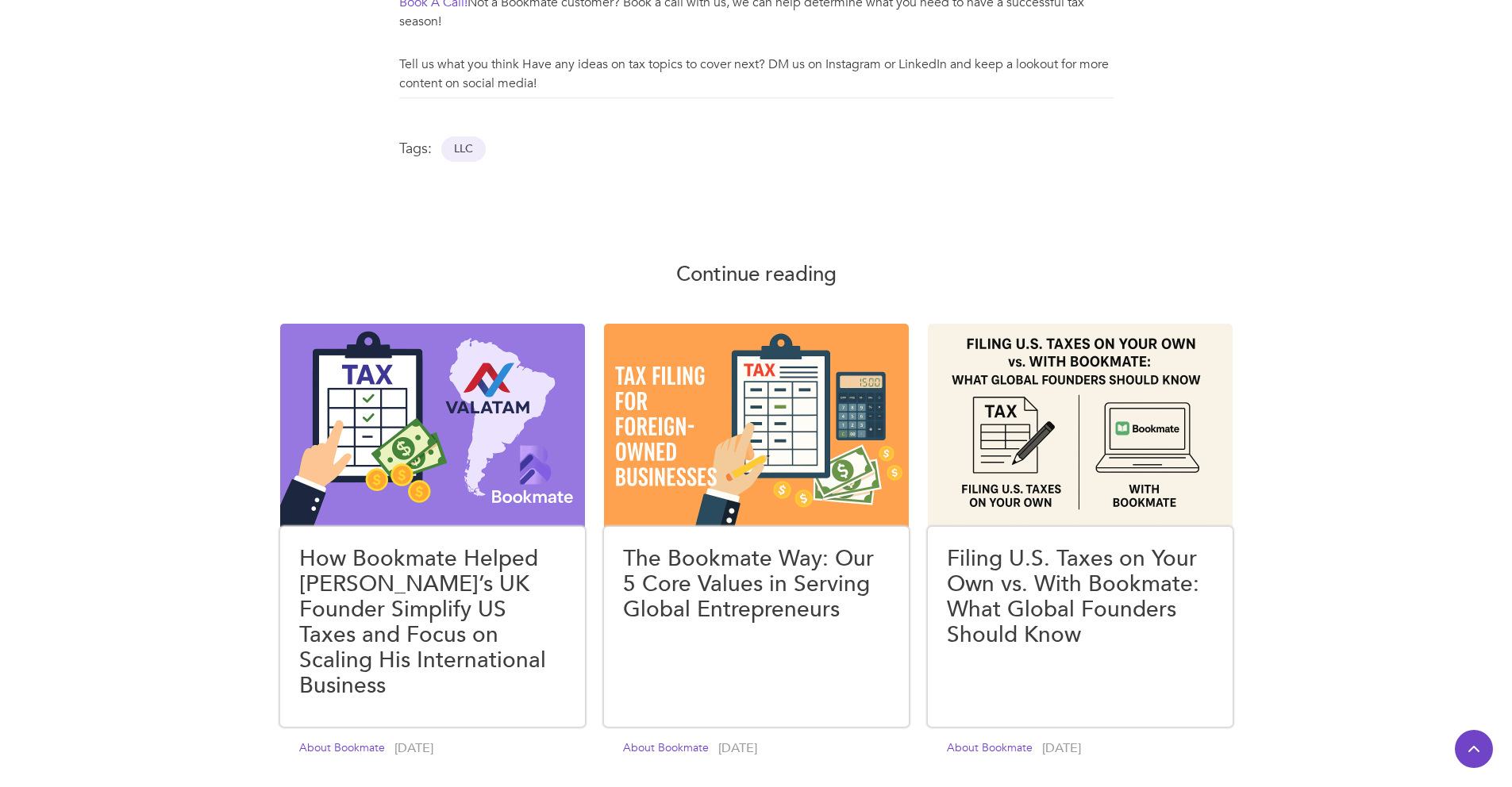
scroll to position [982, 0]
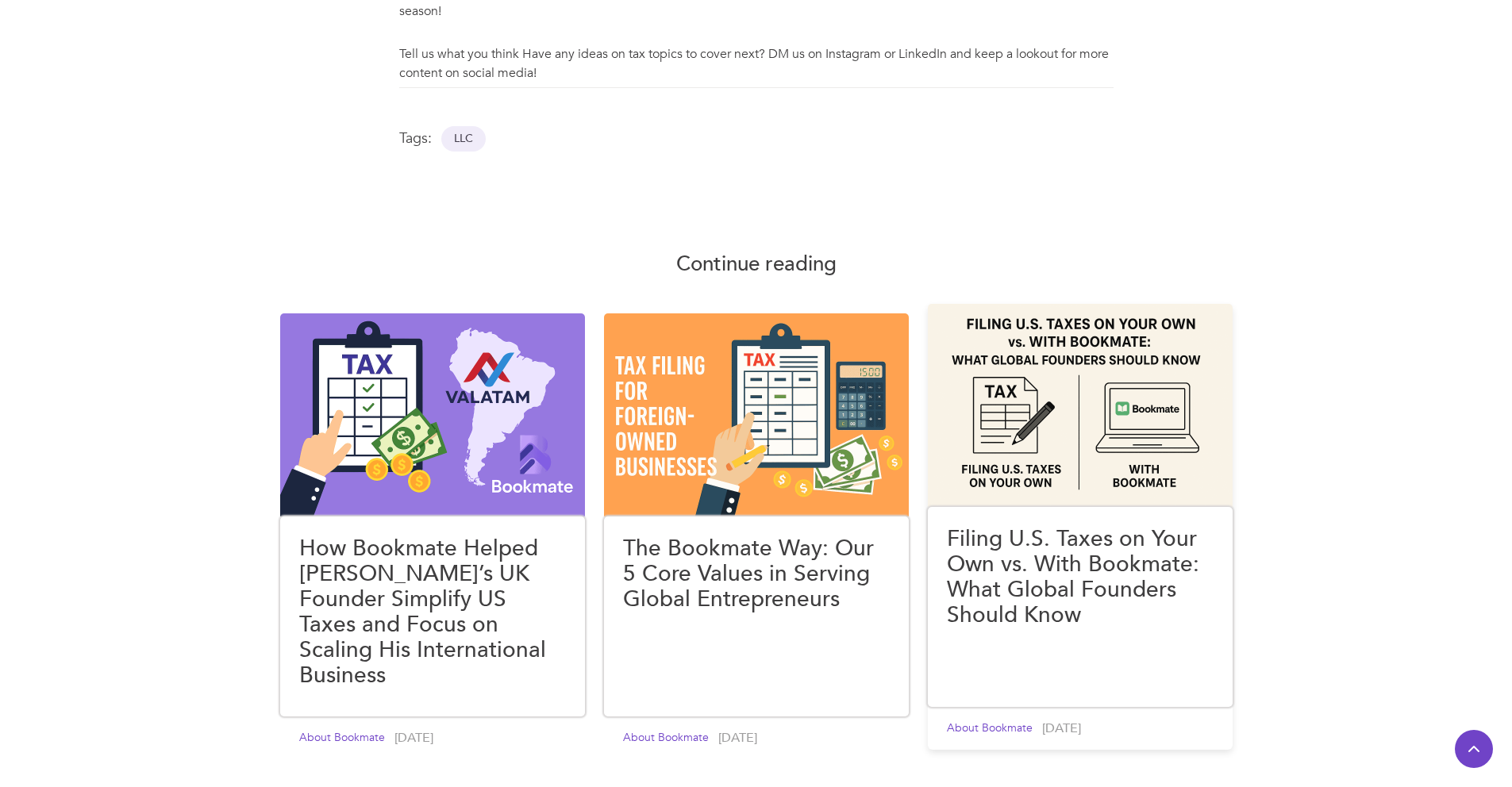
click at [1157, 536] on h4 "Filing U.S. Taxes on Your Own vs. With Bookmate: What Global Founders Should Kn…" at bounding box center [1080, 576] width 266 height 101
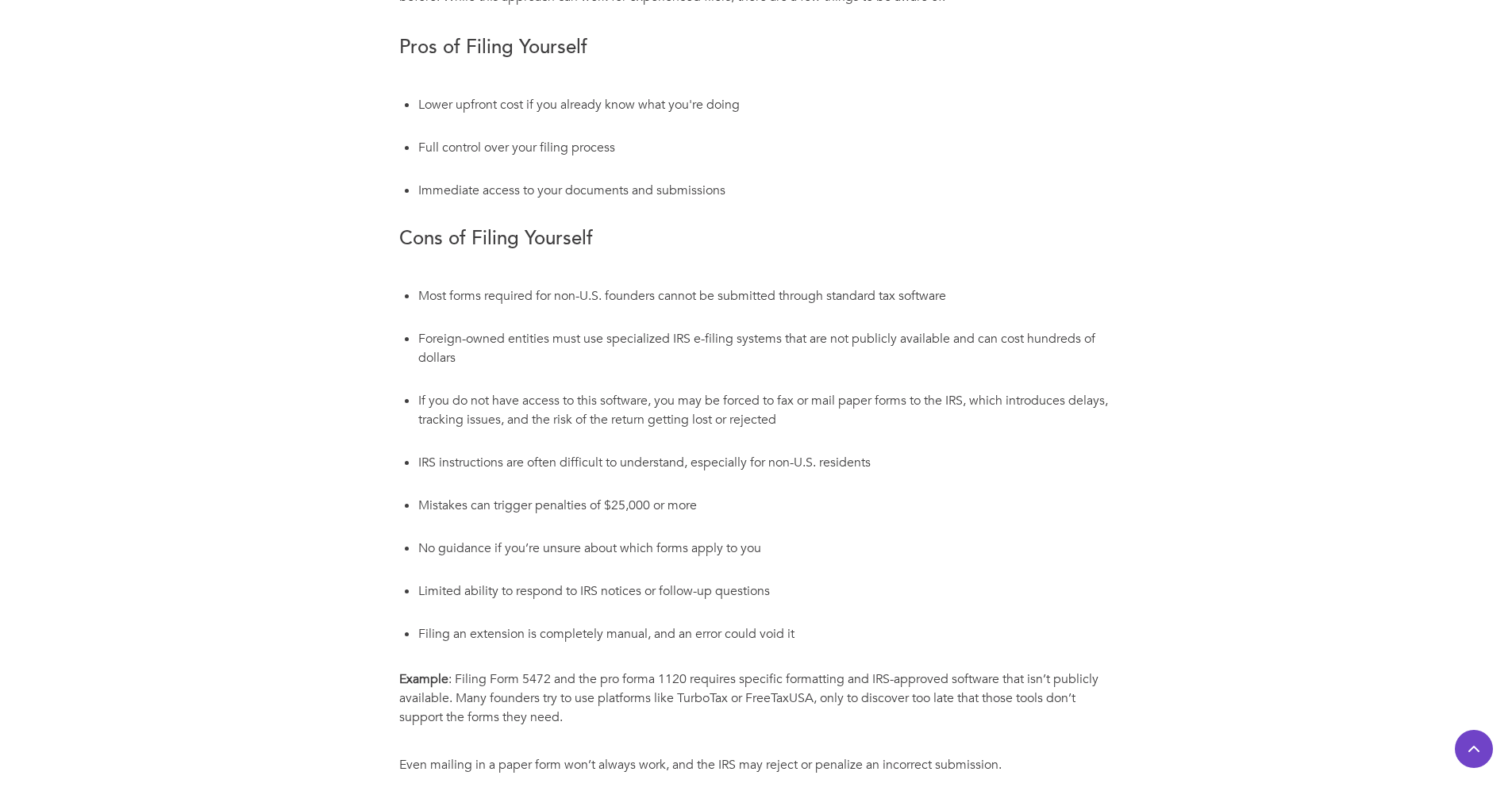
scroll to position [743, 0]
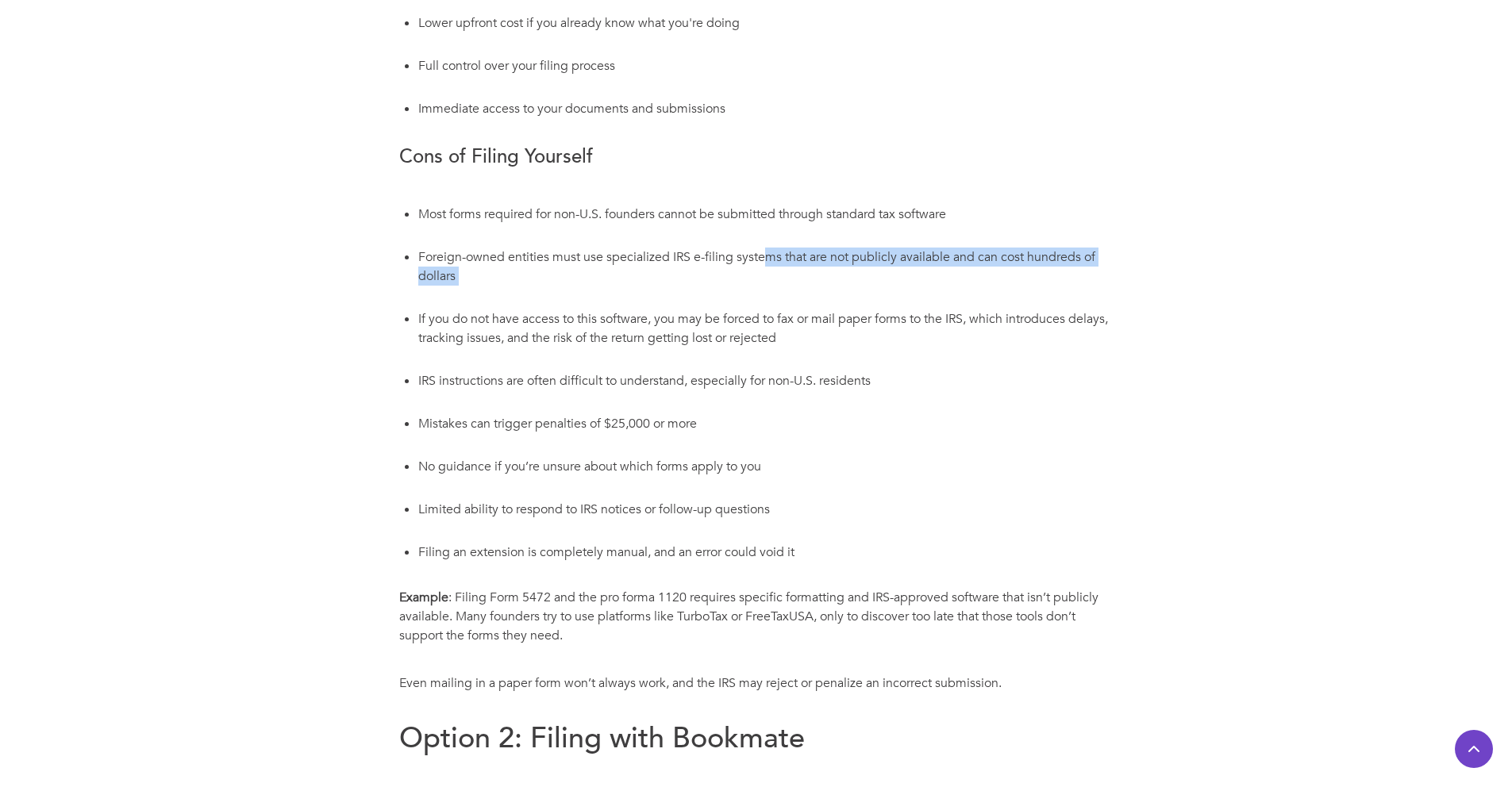
drag, startPoint x: 761, startPoint y: 257, endPoint x: 935, endPoint y: 298, distance: 178.8
click at [935, 298] on li "Foreign-owned entities must use specialized IRS e-filing systems that are not p…" at bounding box center [766, 275] width 696 height 61
click at [939, 307] on li "If you do not have access to this software, you may be forced to fax or mail pa…" at bounding box center [766, 337] width 696 height 61
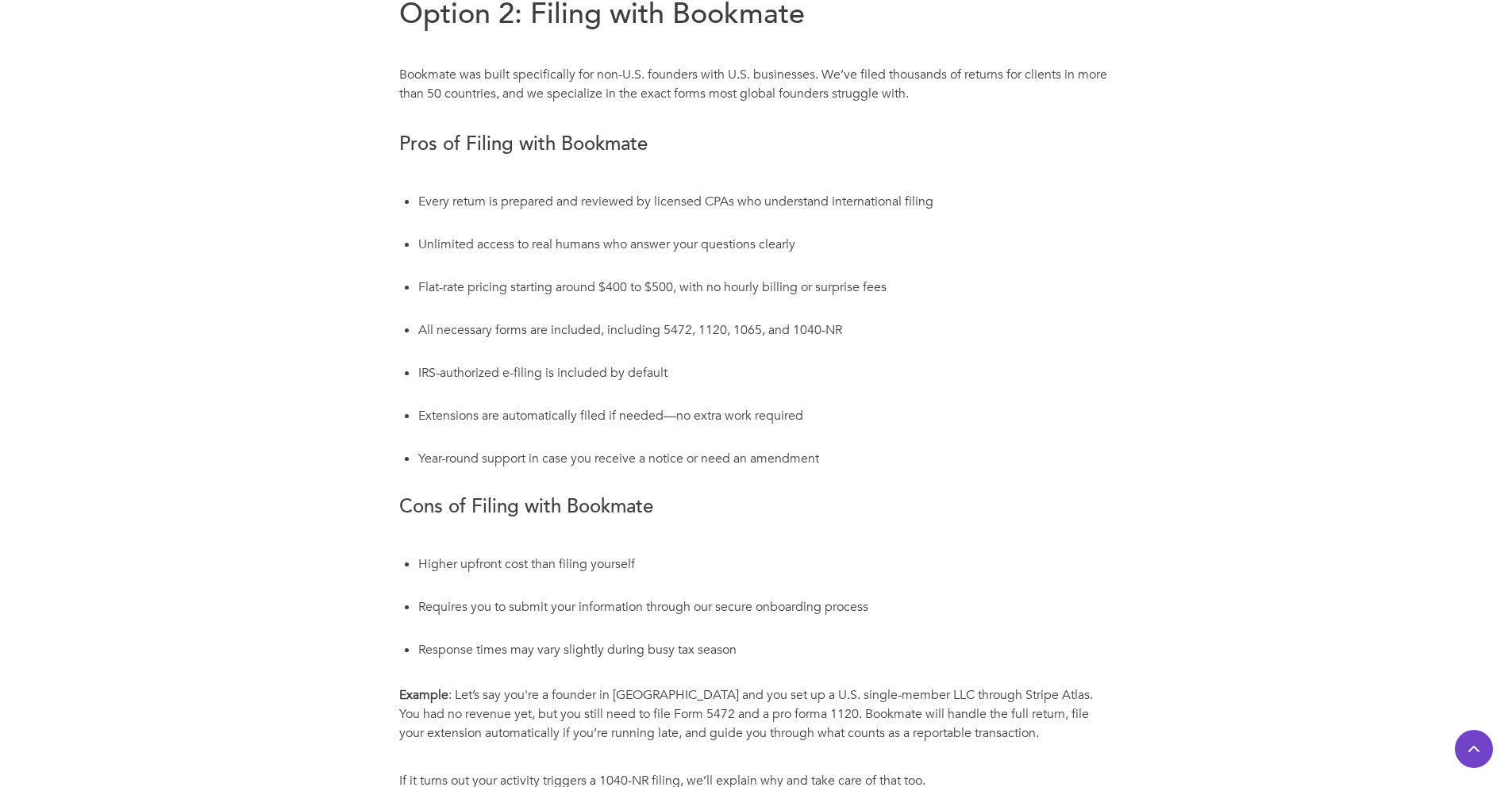
scroll to position [1478, 0]
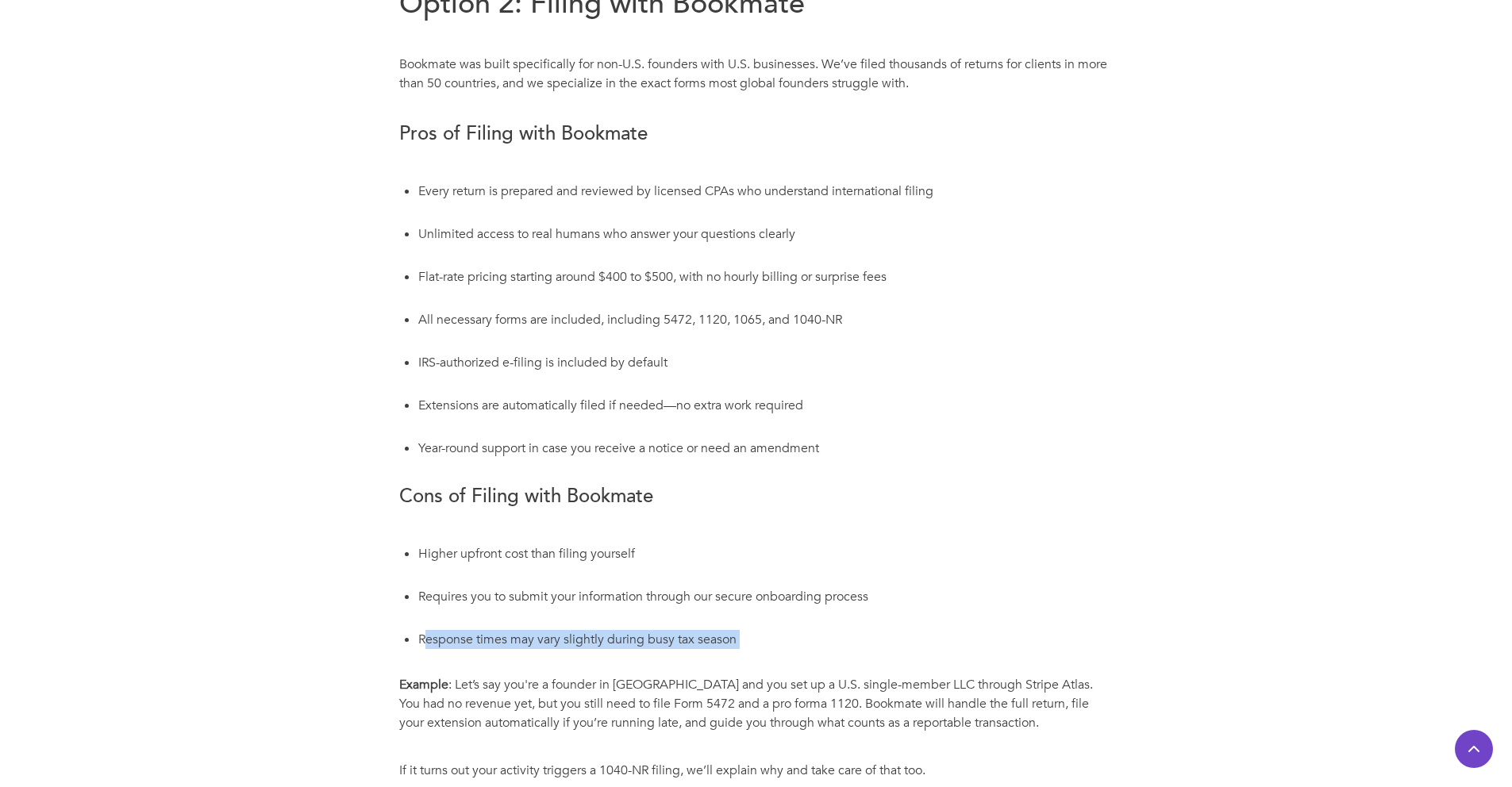
drag, startPoint x: 432, startPoint y: 641, endPoint x: 719, endPoint y: 659, distance: 287.6
click at [663, 657] on li "Response times may vary slightly during busy tax season" at bounding box center [766, 649] width 696 height 43
click at [728, 661] on li "Response times may vary slightly during busy tax season" at bounding box center [766, 649] width 696 height 43
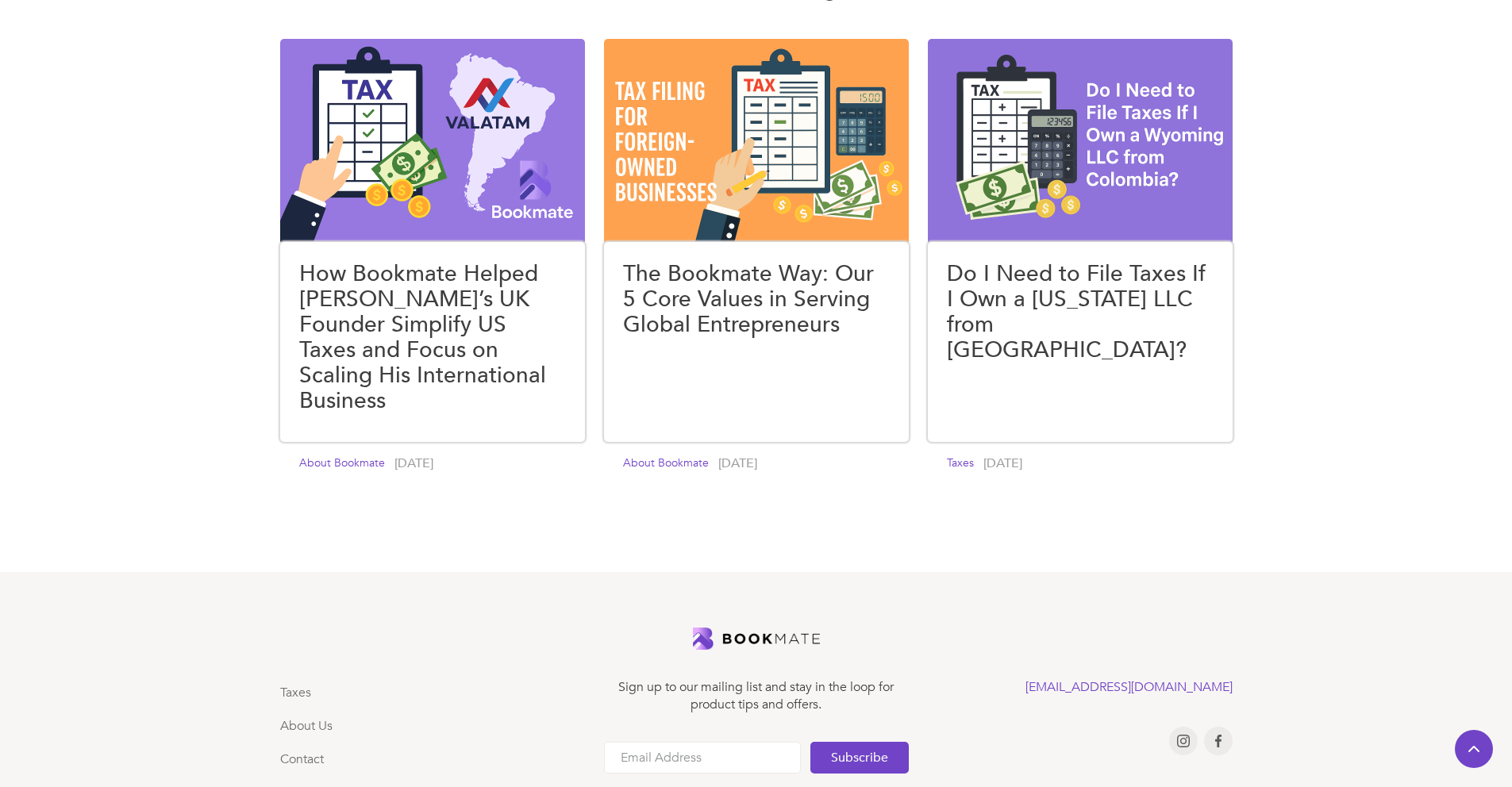
scroll to position [3761, 0]
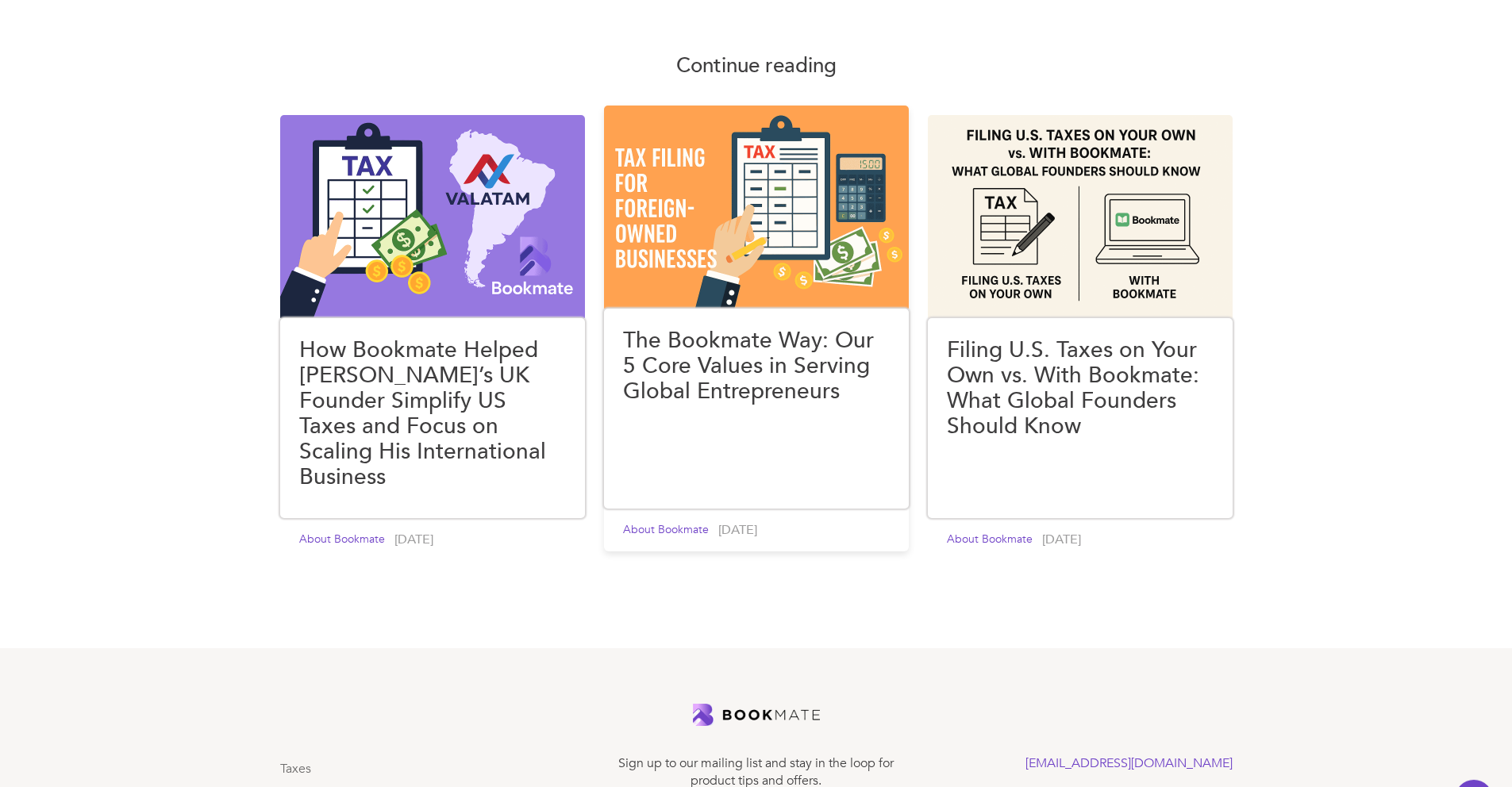
scroll to position [1344, 0]
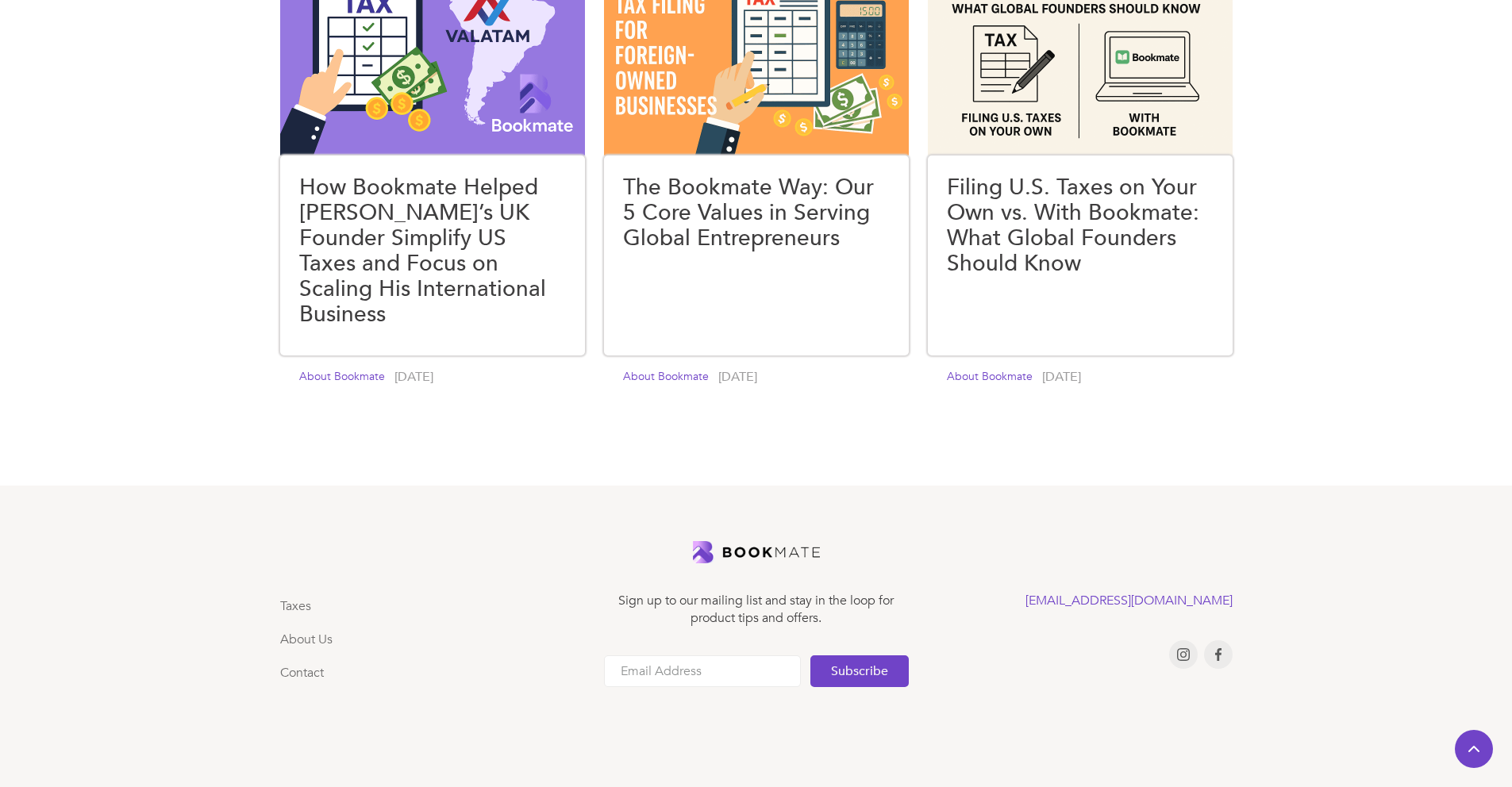
drag, startPoint x: 850, startPoint y: 529, endPoint x: 675, endPoint y: 529, distance: 175.0
click at [675, 533] on div "Taxes About Us Contact Sign up to our mailing list and stay in the loop for pro…" at bounding box center [756, 658] width 990 height 250
click at [877, 536] on div "Taxes About Us Contact Sign up to our mailing list and stay in the loop for pro…" at bounding box center [756, 658] width 990 height 250
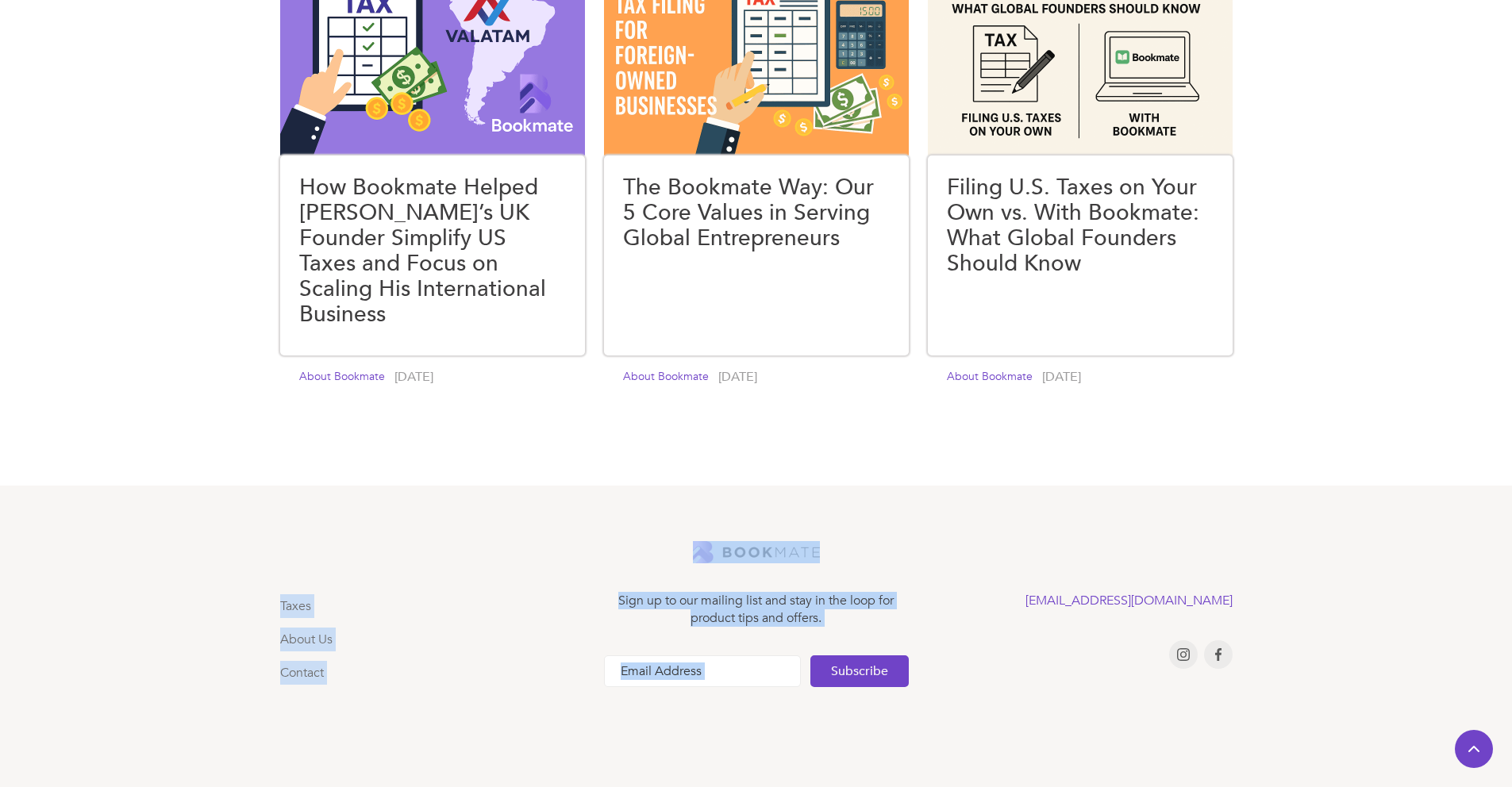
drag, startPoint x: 761, startPoint y: 539, endPoint x: 680, endPoint y: 540, distance: 81.0
click at [680, 540] on div "Taxes About Us Contact Sign up to our mailing list and stay in the loop for pro…" at bounding box center [756, 658] width 990 height 250
click at [1017, 538] on div "Taxes About Us Contact Sign up to our mailing list and stay in the loop for pro…" at bounding box center [756, 658] width 990 height 250
